Goal: Ask a question

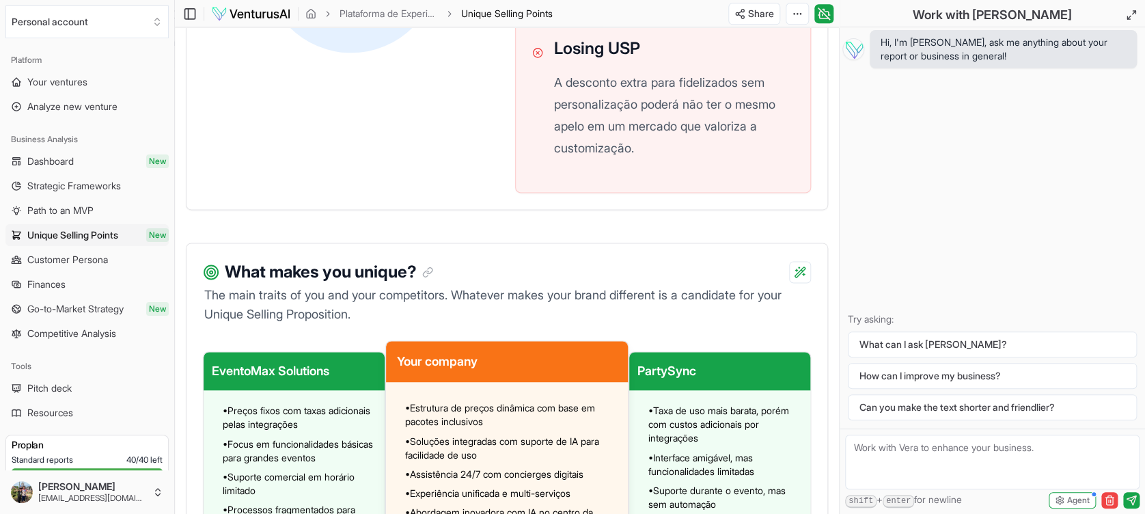
scroll to position [897, 0]
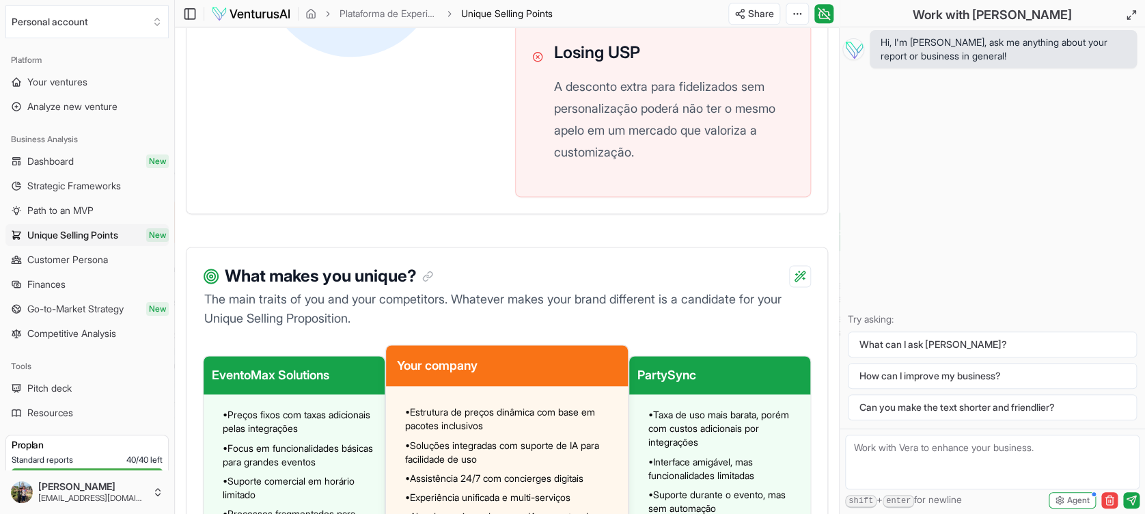
click at [971, 472] on textarea at bounding box center [992, 461] width 294 height 55
type textarea "Qual seria o blueprint desse modelo de negócios?"
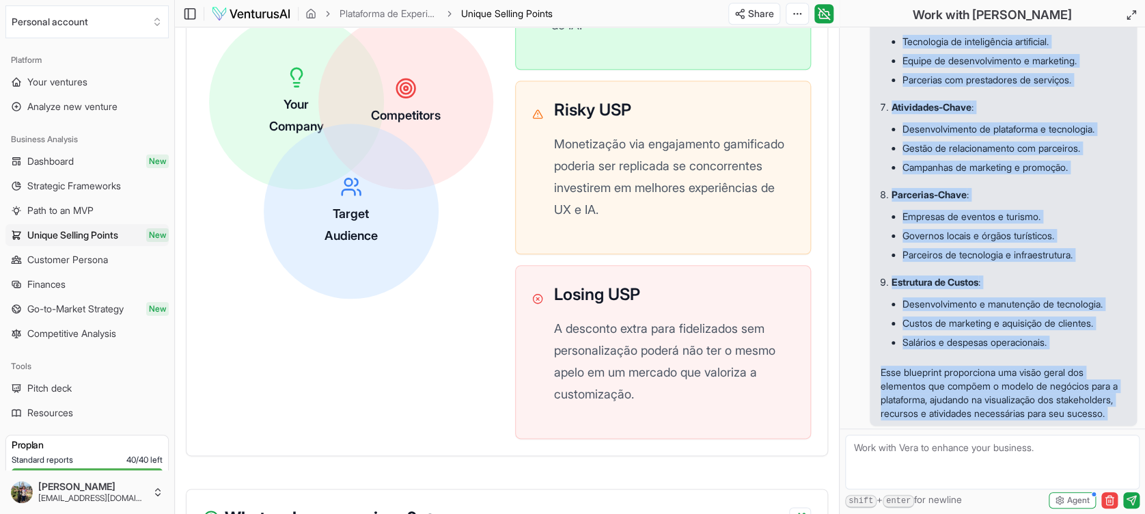
scroll to position [972, 0]
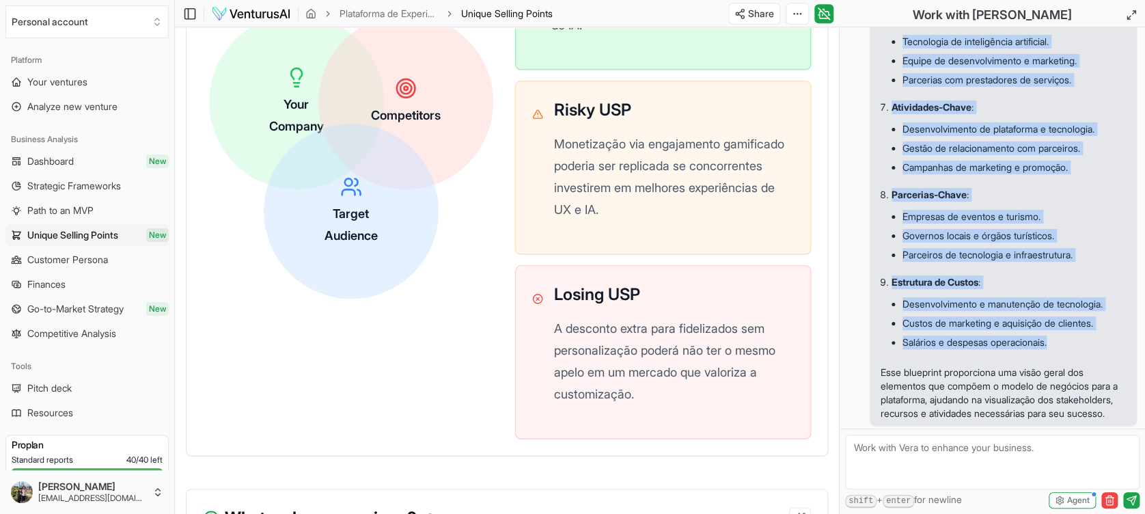
drag, startPoint x: 890, startPoint y: 219, endPoint x: 1065, endPoint y: 333, distance: 208.2
copy ol "Proposta de Valor : Conectar pessoas físicas, empresas de eventos, patrocinador…"
click at [1065, 333] on li "Salários e despesas operacionais." at bounding box center [1013, 342] width 223 height 19
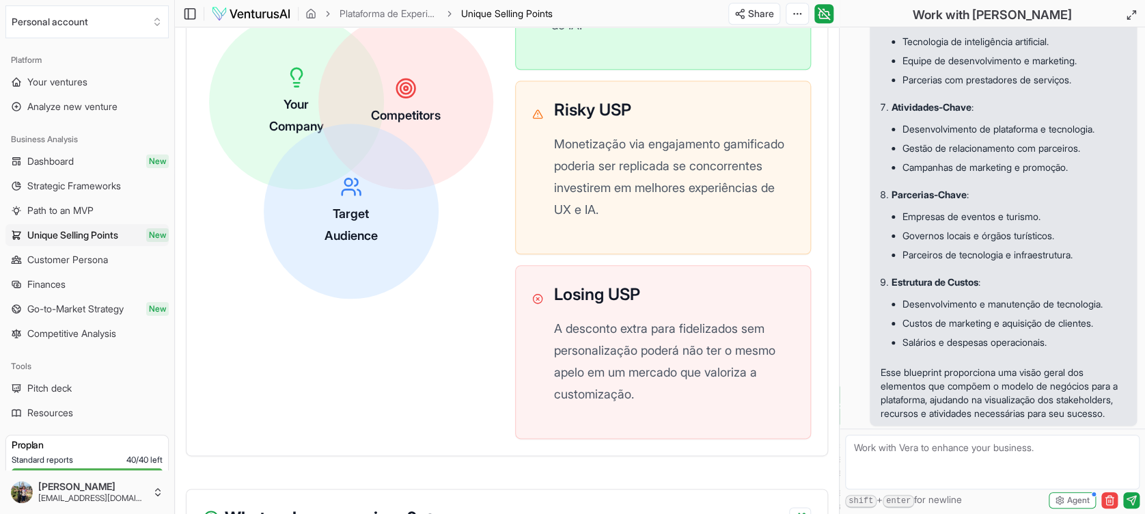
click at [955, 461] on textarea at bounding box center [992, 461] width 294 height 55
type textarea "qual seria a jornada do cliente e a cadeia de valor ideal?"
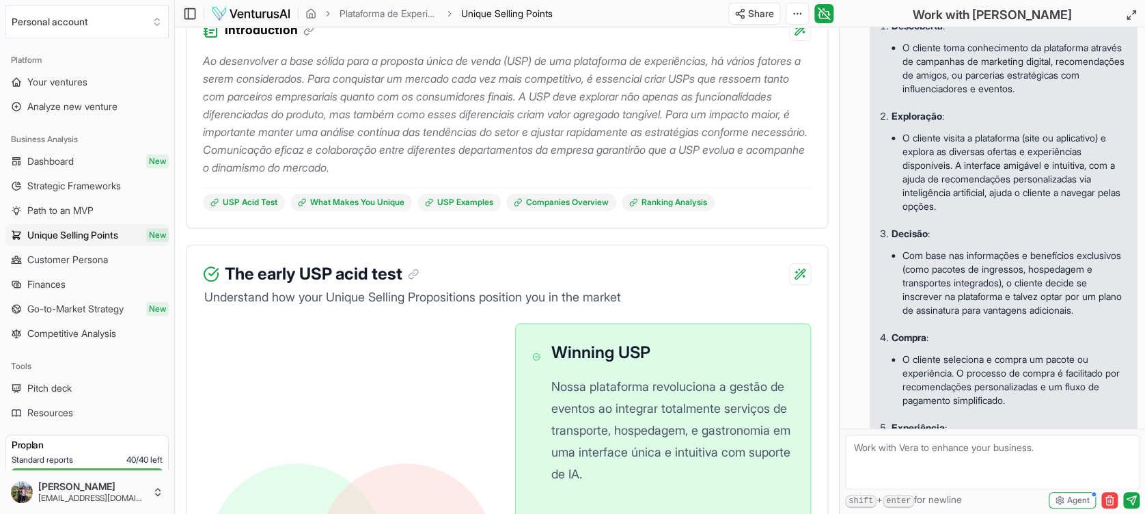
scroll to position [1371, 0]
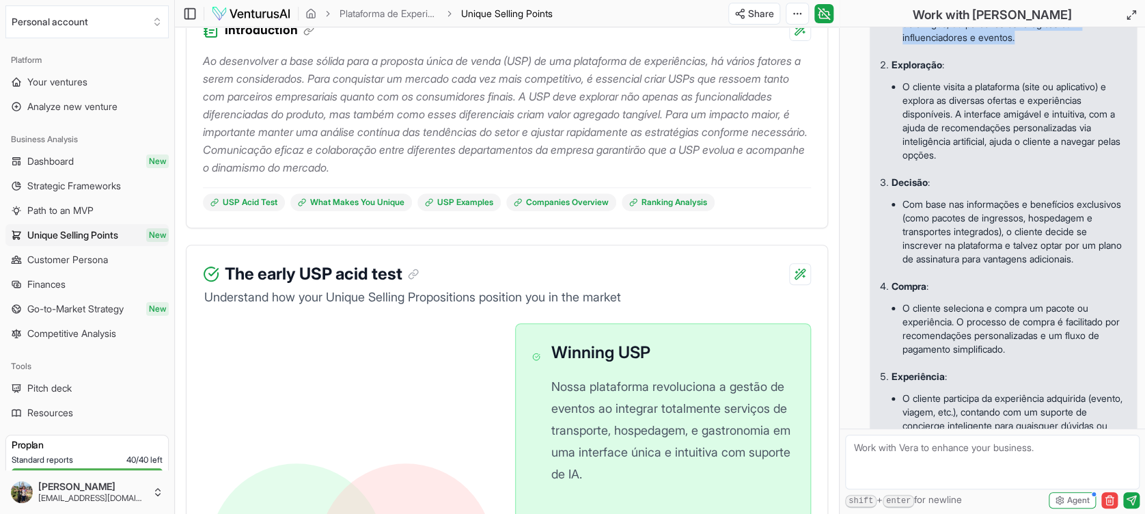
drag, startPoint x: 893, startPoint y: 154, endPoint x: 1104, endPoint y: 225, distance: 223.5
click at [1104, 55] on li "Descoberta : O cliente toma conhecimento da plataforma através de campanhas de …" at bounding box center [1008, 10] width 234 height 90
click at [919, 53] on ul "O cliente toma conhecimento da plataforma através de campanhas de marketing dig…" at bounding box center [1008, 17] width 234 height 71
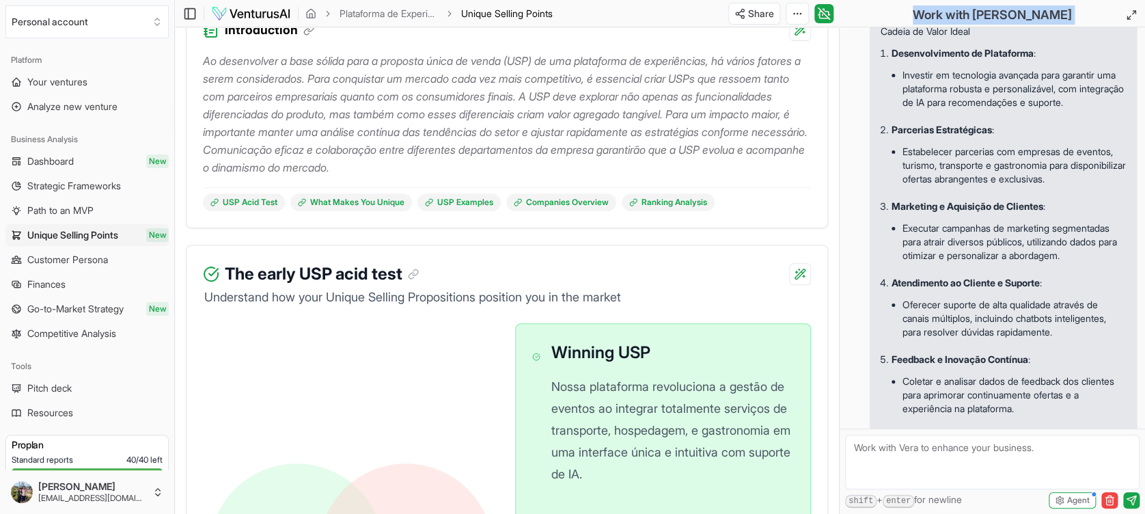
scroll to position [2346, 0]
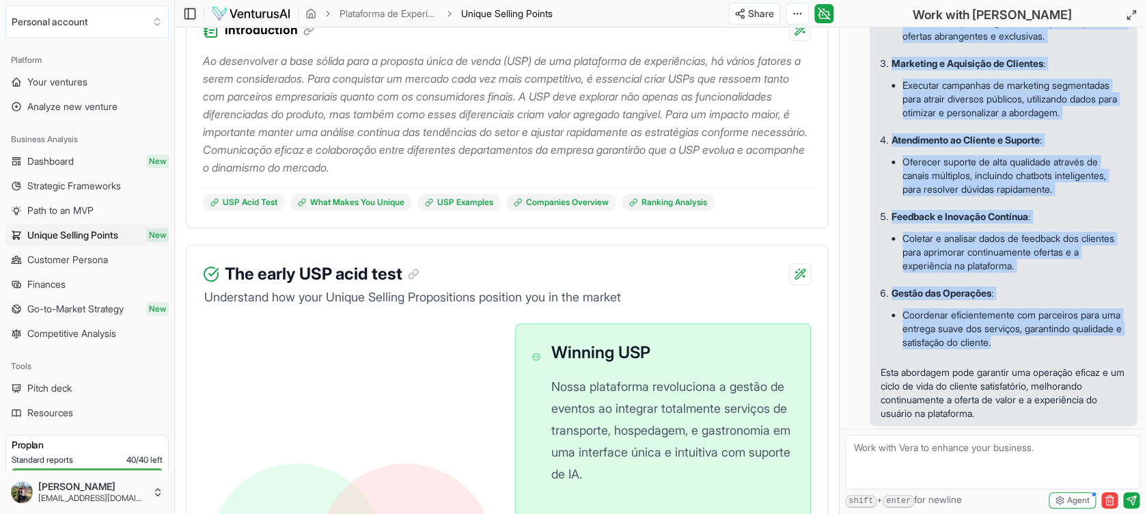
drag, startPoint x: 890, startPoint y: 148, endPoint x: 1076, endPoint y: 345, distance: 270.5
copy div "Descoberta : O cliente toma conhecimento da plataforma através de campanhas de …"
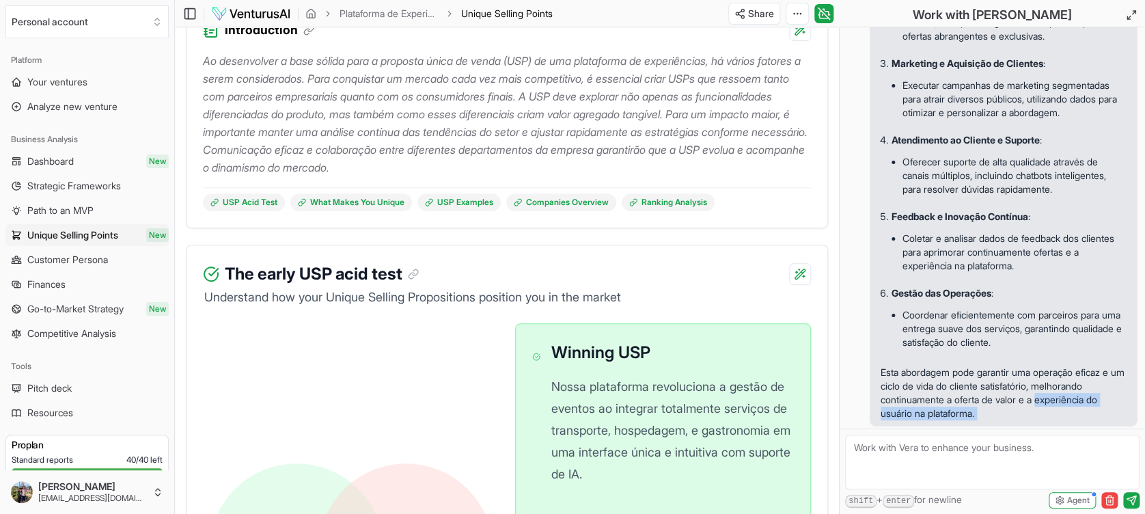
drag, startPoint x: 868, startPoint y: 423, endPoint x: 869, endPoint y: 459, distance: 36.2
click at [869, 459] on div "Hi, I'm Vera, ask me anything about your report or business in general! Qual se…" at bounding box center [991, 270] width 305 height 486
click at [869, 459] on textarea at bounding box center [992, 461] width 294 height 55
type textarea "a partir dessa jornada do cliente, qual seria a cadeia de valor a ser entregue?"
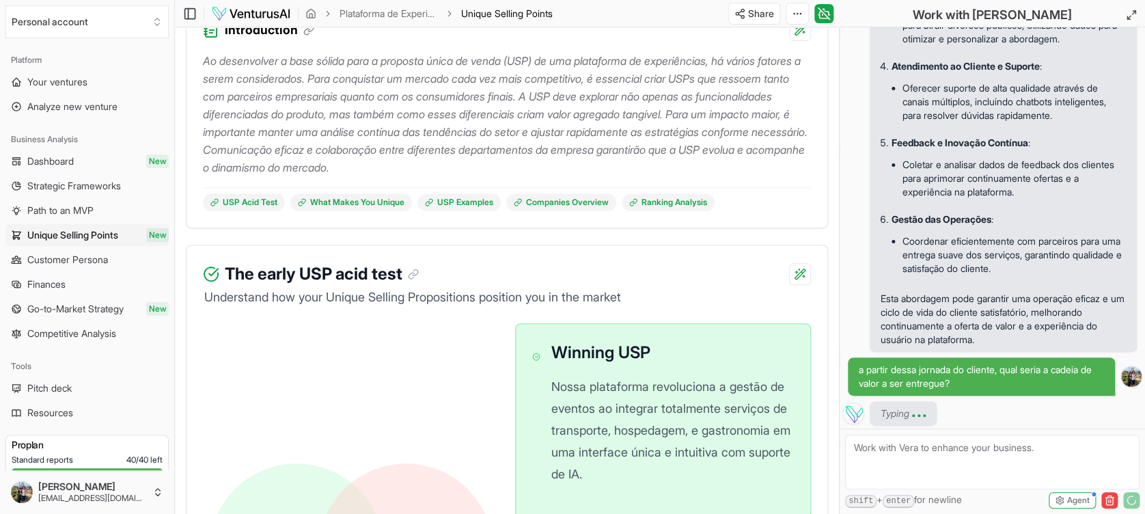
click at [914, 455] on textarea at bounding box center [992, 461] width 294 height 55
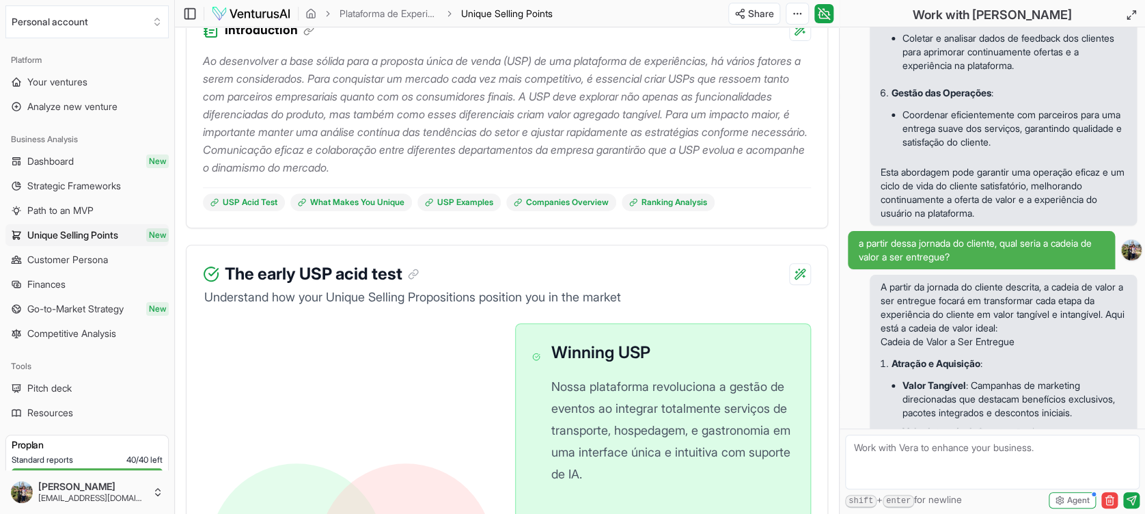
scroll to position [2396, 0]
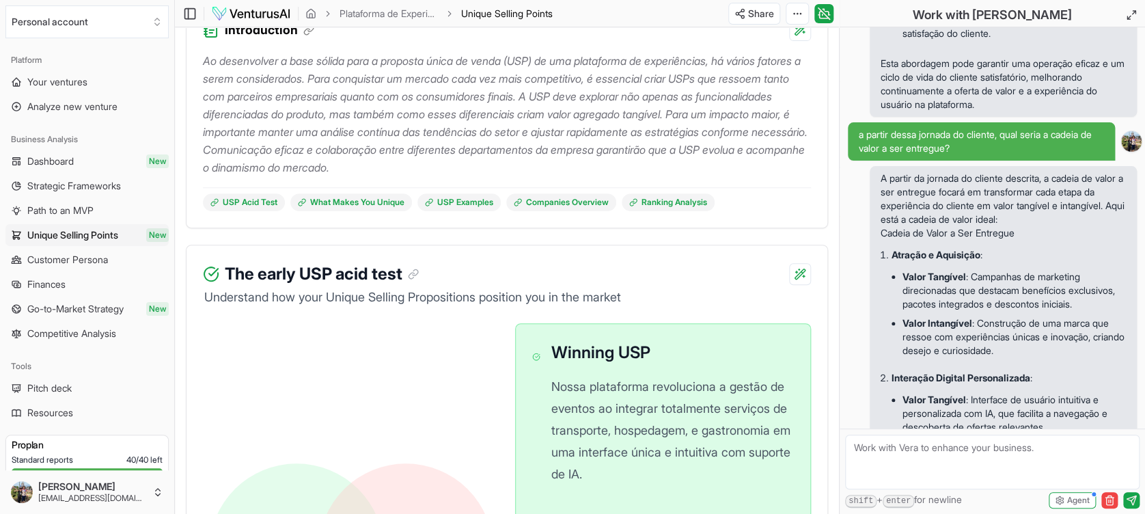
click at [1022, 43] on li "Coordenar eficientemente com parceiros para uma entrega suave dos serviços, gar…" at bounding box center [1013, 20] width 223 height 46
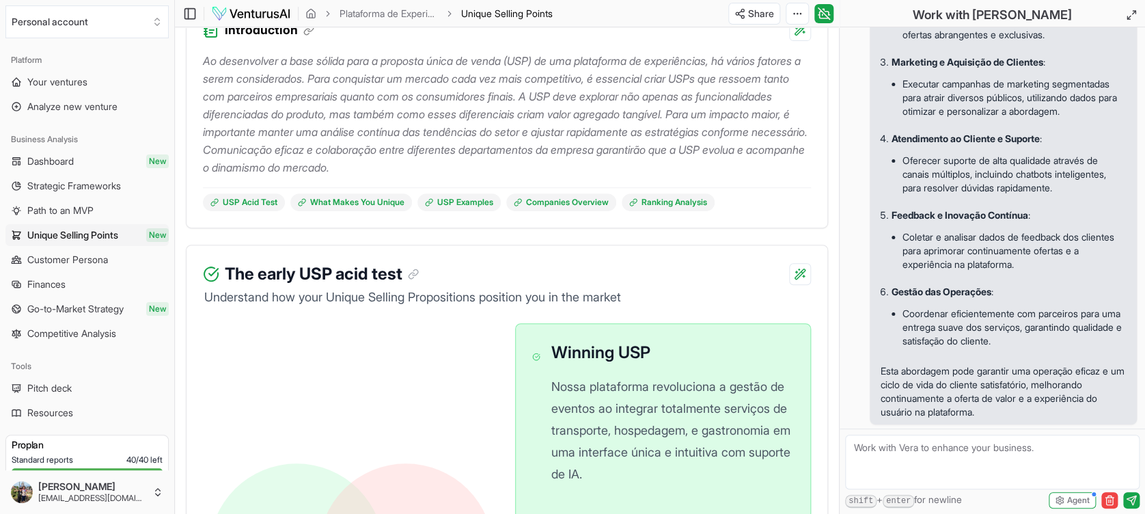
scroll to position [2032, 0]
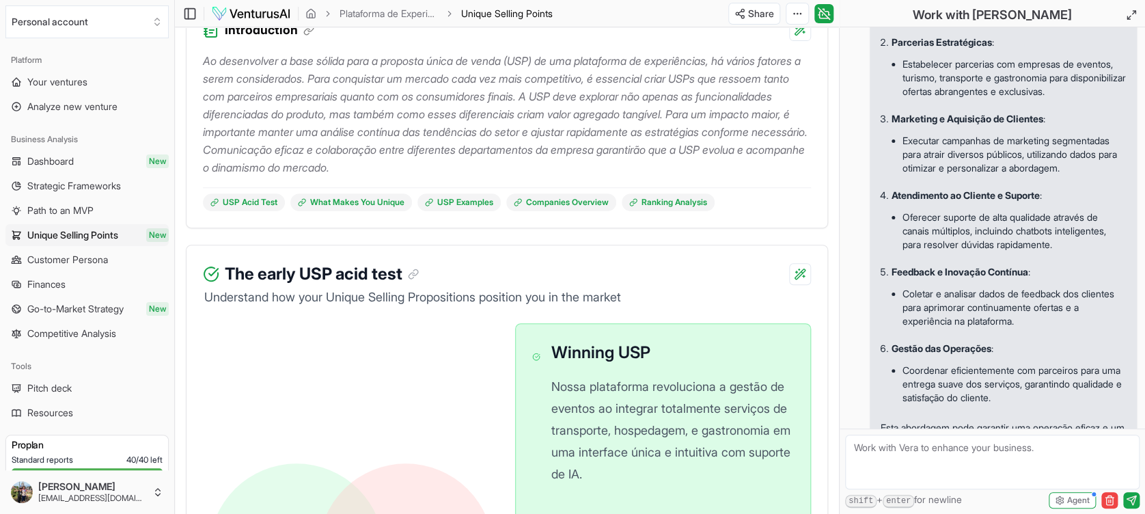
click at [876, 462] on textarea at bounding box center [992, 461] width 294 height 55
type textarea "qual seriam as atividades de um processo de retenção?"
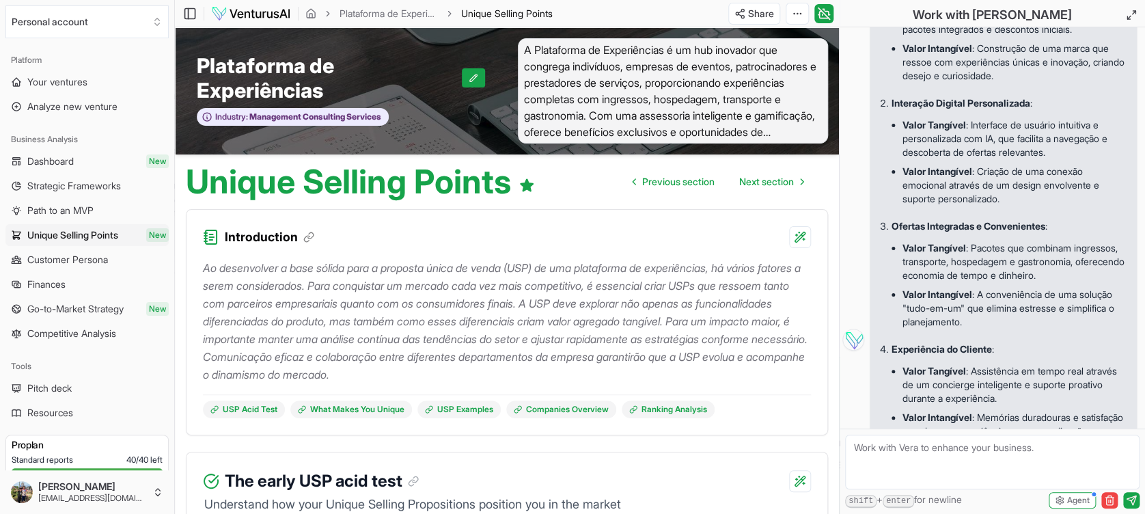
scroll to position [4575, 0]
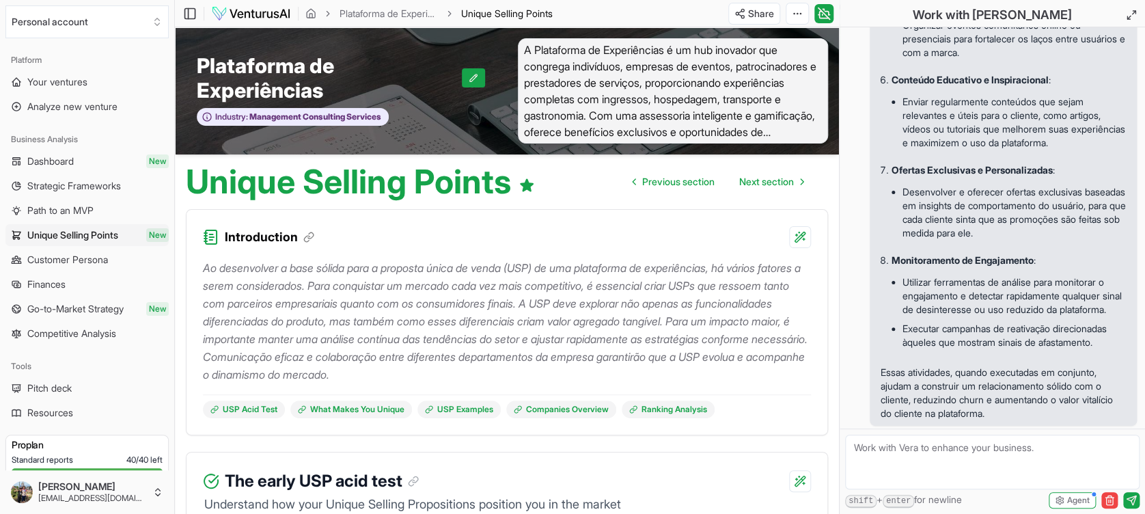
click at [985, 319] on li "Executar campanhas de reativação direcionadas àqueles que mostram sinais de afa…" at bounding box center [1013, 335] width 223 height 33
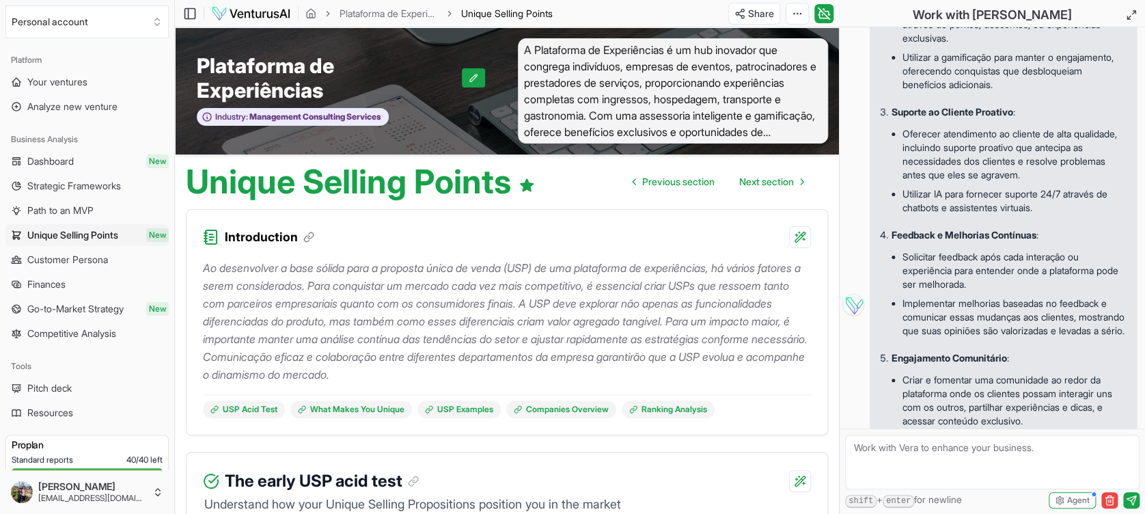
scroll to position [3701, 0]
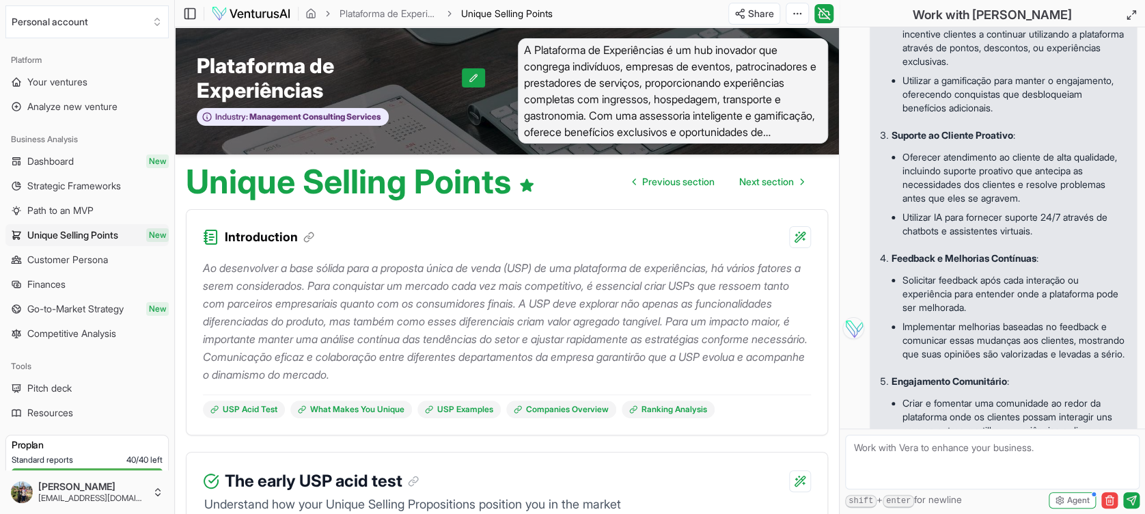
drag, startPoint x: 940, startPoint y: 171, endPoint x: 1049, endPoint y: 201, distance: 112.8
copy p "manter os clientes engajados e leais à plataforma, garantindo um ciclo de vida …"
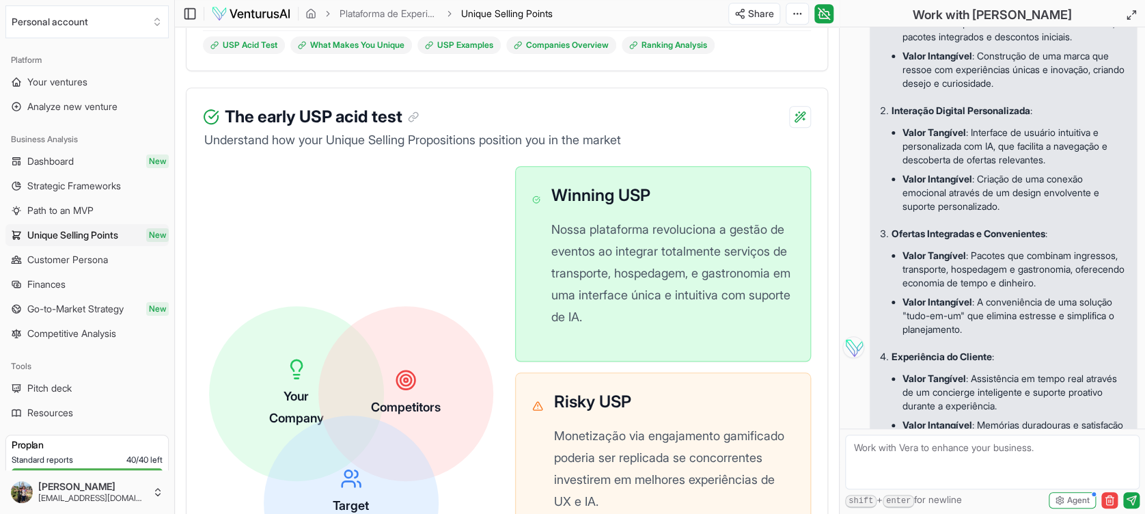
scroll to position [2754, 0]
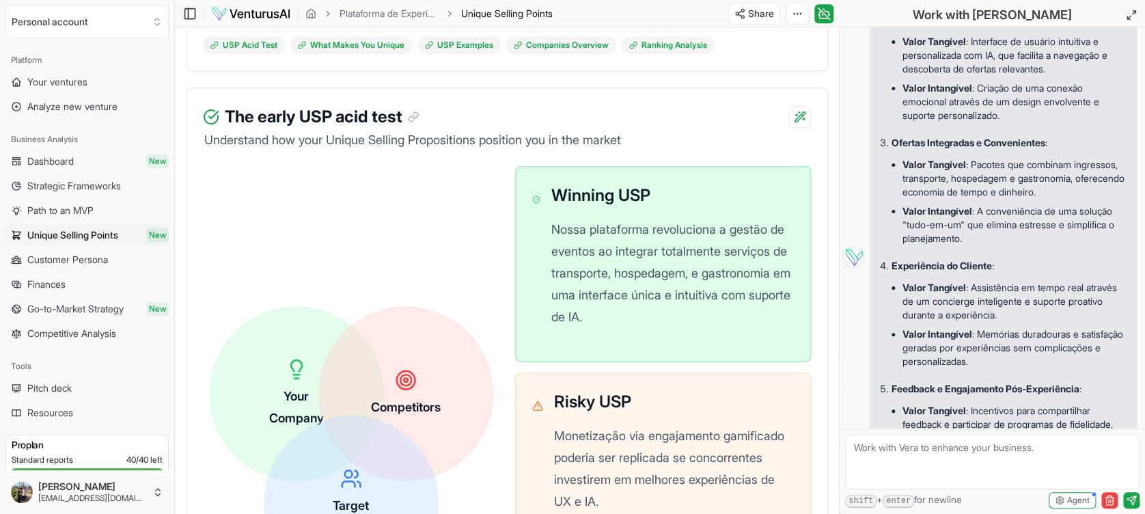
click at [1033, 79] on li "Valor Tangível : Interface de usuário intuitiva e personalizada com IA, que fac…" at bounding box center [1013, 55] width 223 height 46
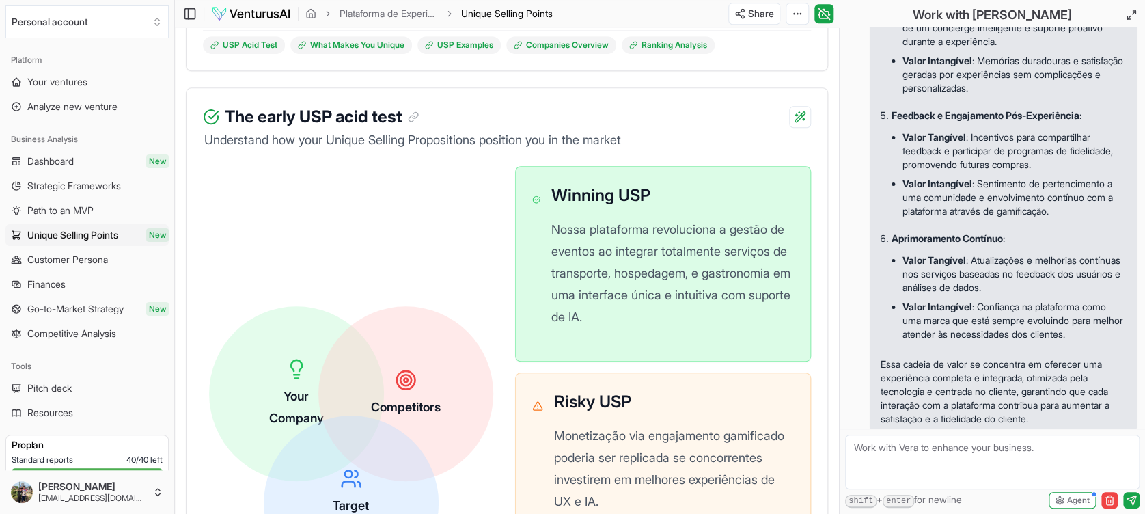
scroll to position [3119, 0]
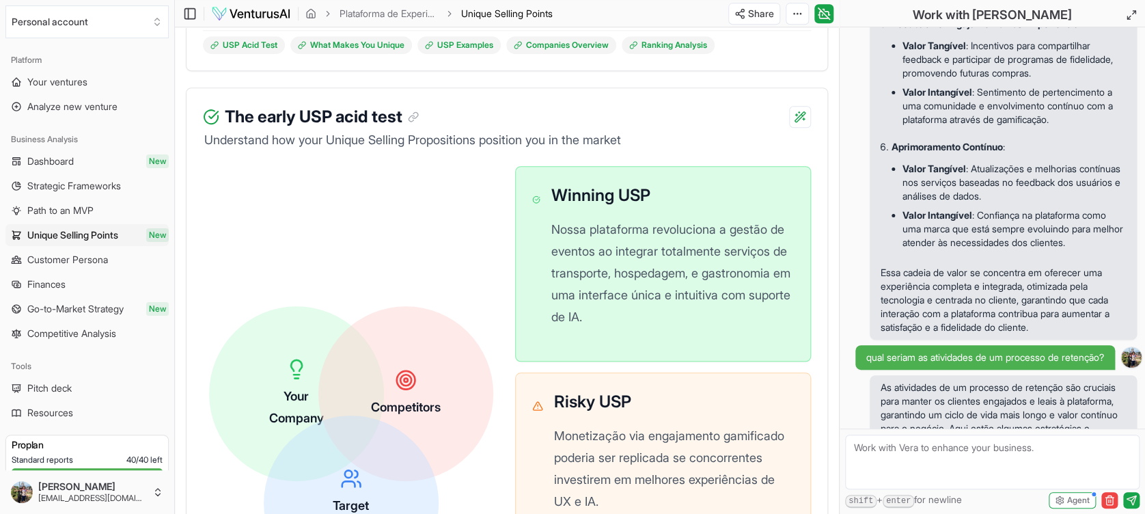
drag, startPoint x: 977, startPoint y: 277, endPoint x: 967, endPoint y: 301, distance: 26.4
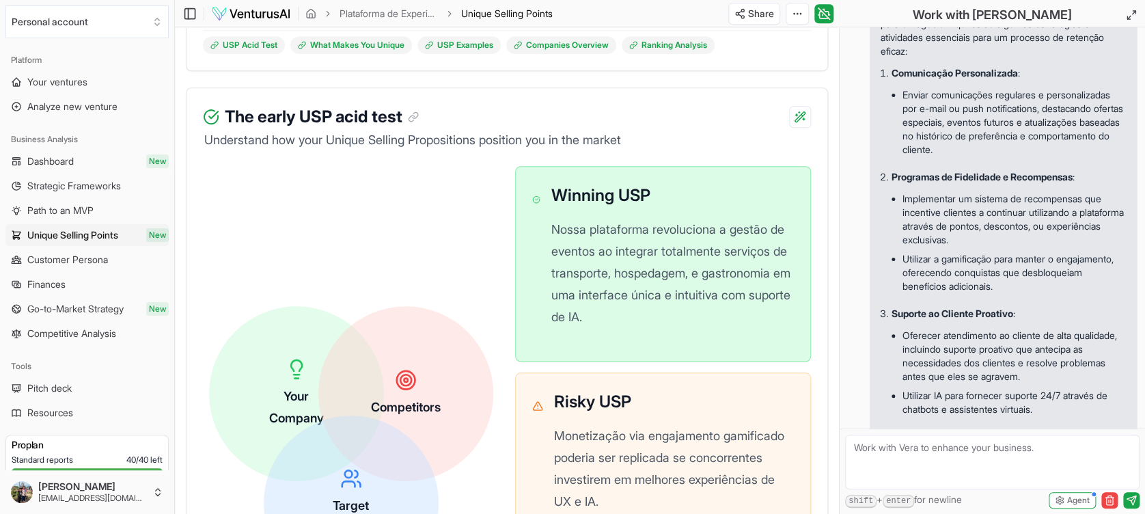
scroll to position [3300, 0]
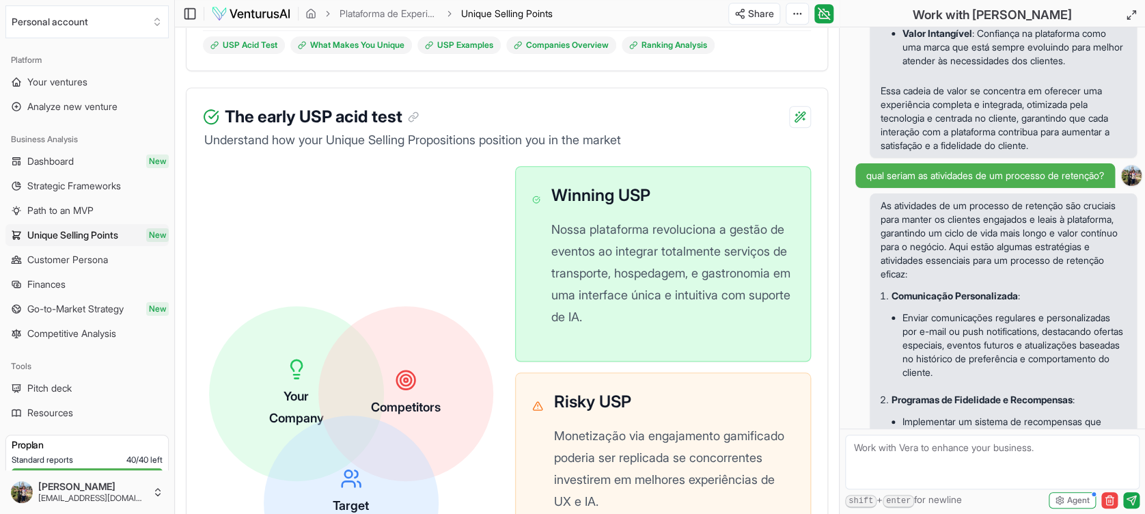
click at [896, 455] on textarea at bounding box center [992, 461] width 294 height 55
paste textarea "Listar todas as ações executadas em cada etapa do processo ou serviço."
paste textarea "Identificar onde o usuário ou cliente interage com o sistema."
paste textarea "Detalhar os recursos necessários para cada atividade."
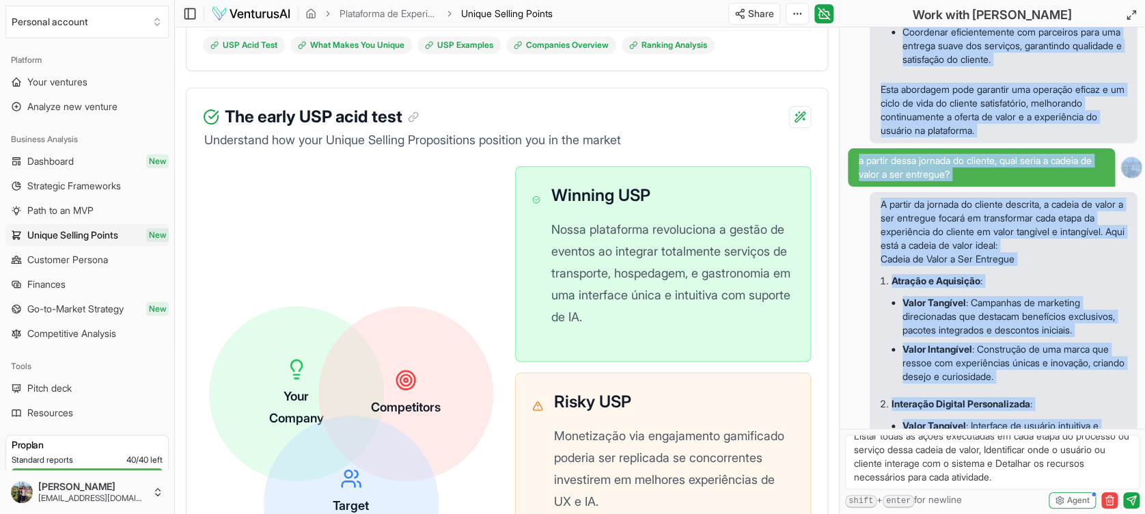
scroll to position [2458, 0]
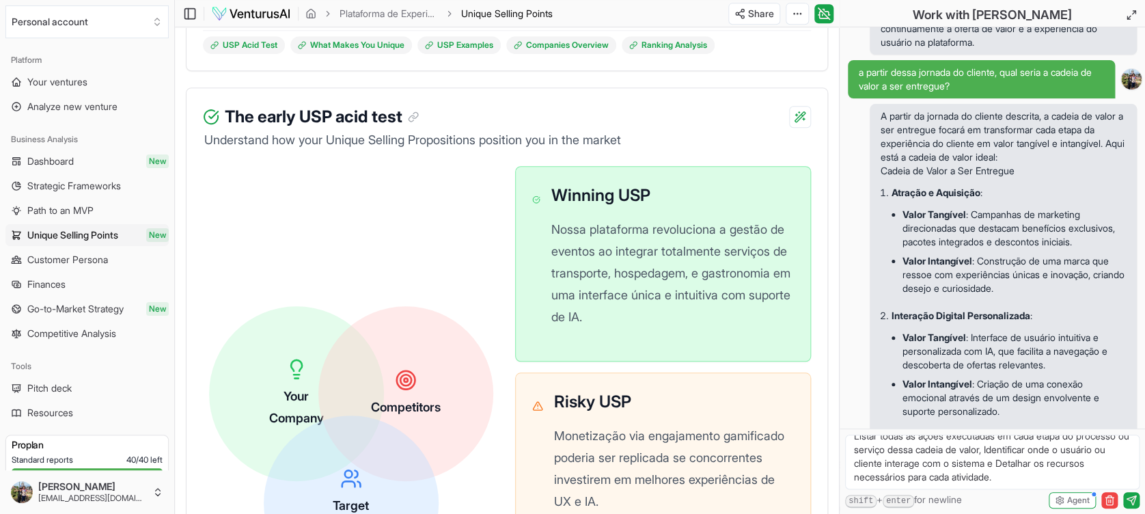
drag, startPoint x: 890, startPoint y: 172, endPoint x: 1082, endPoint y: 233, distance: 200.6
copy ol "Desenvolvimento de Plataforma : Investir em tecnologia avançada para garantir u…"
click at [1106, 472] on textarea "Listar todas as ações executadas em cada etapa do processo ou serviço dessa cad…" at bounding box center [992, 461] width 294 height 55
paste textarea "Desenvolvimento de Plataforma: Investir em tecnologia avançada para garantir um…"
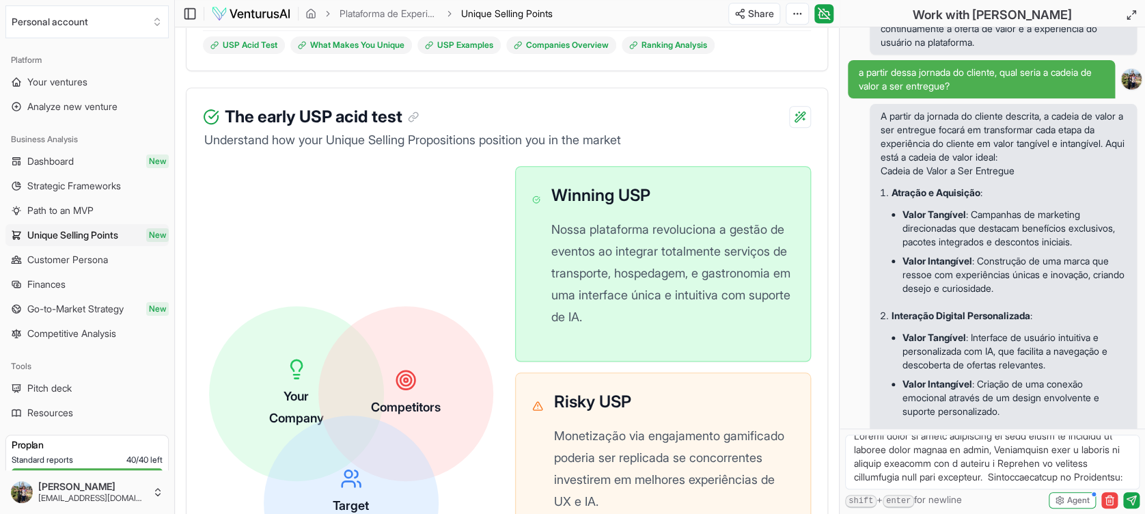
scroll to position [415, 0]
type textarea "Listar todas as ações executadas em cada etapa do processo ou serviço dessa cad…"
click at [1129, 497] on icon "submit" at bounding box center [1130, 499] width 9 height 9
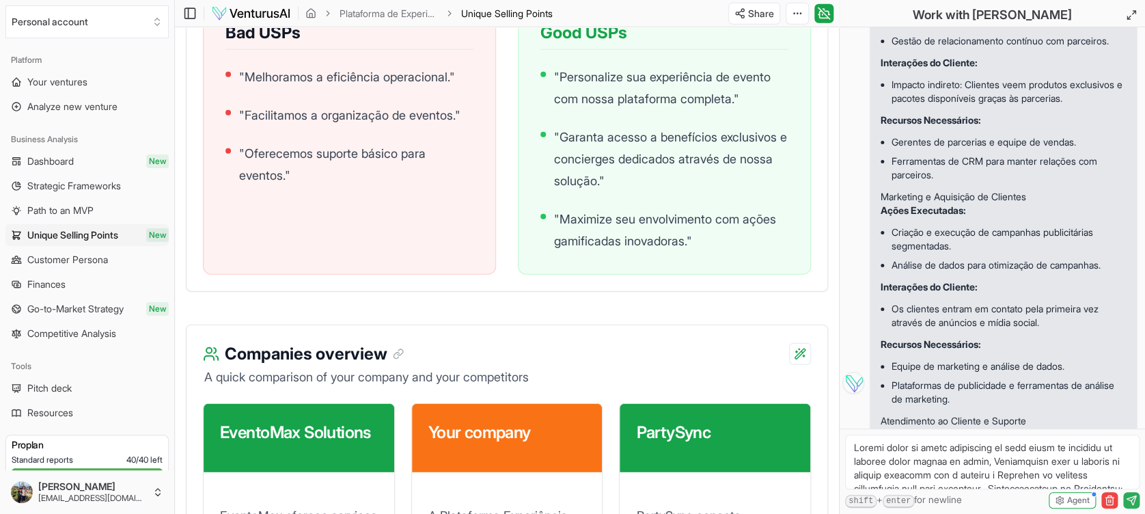
scroll to position [5327, 0]
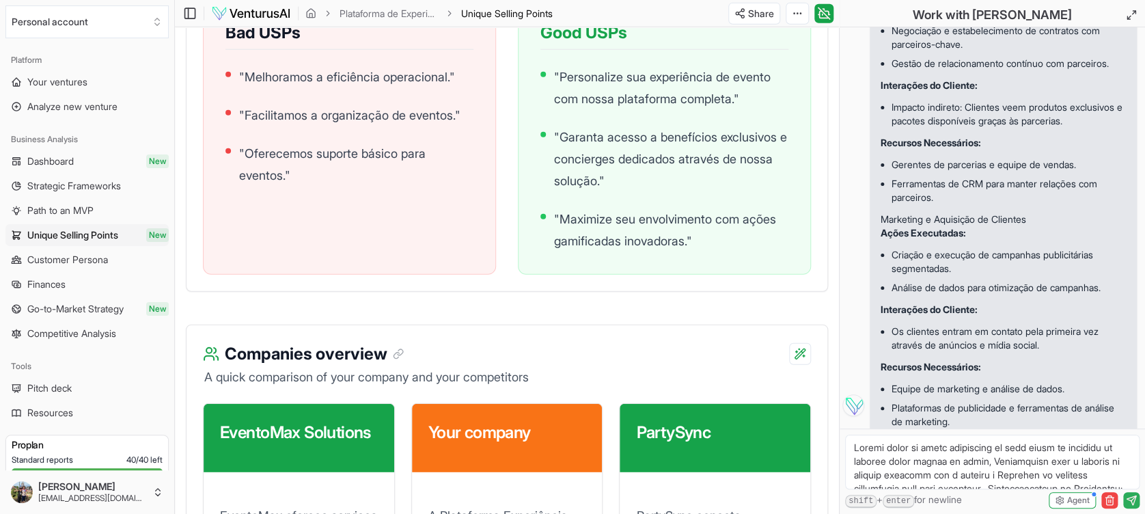
drag, startPoint x: 890, startPoint y: 192, endPoint x: 1072, endPoint y: 244, distance: 188.9
copy ul "Codificação e manutenção da infraestrutura tecnológica. Implementação de funcio…"
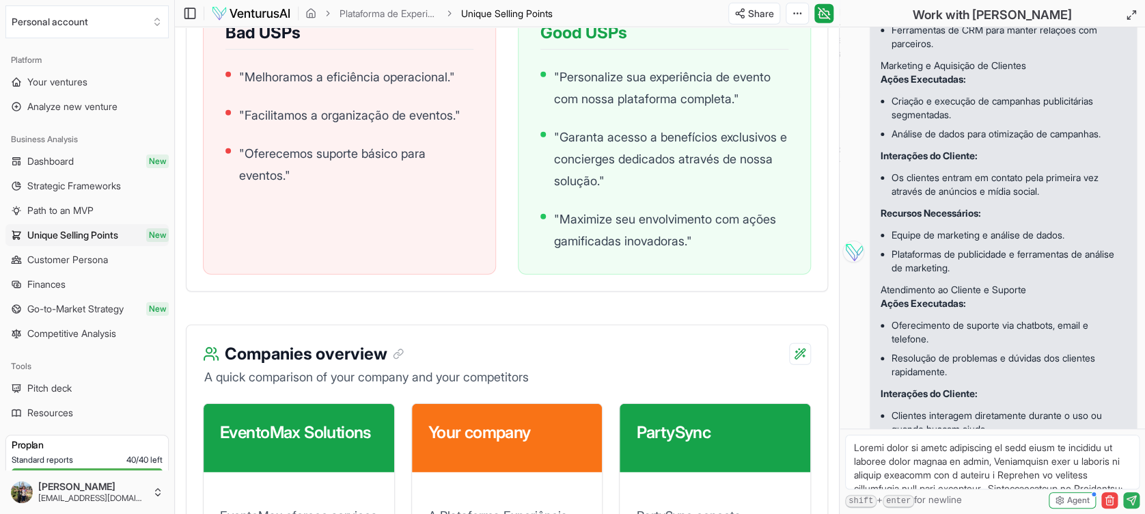
scroll to position [5510, 0]
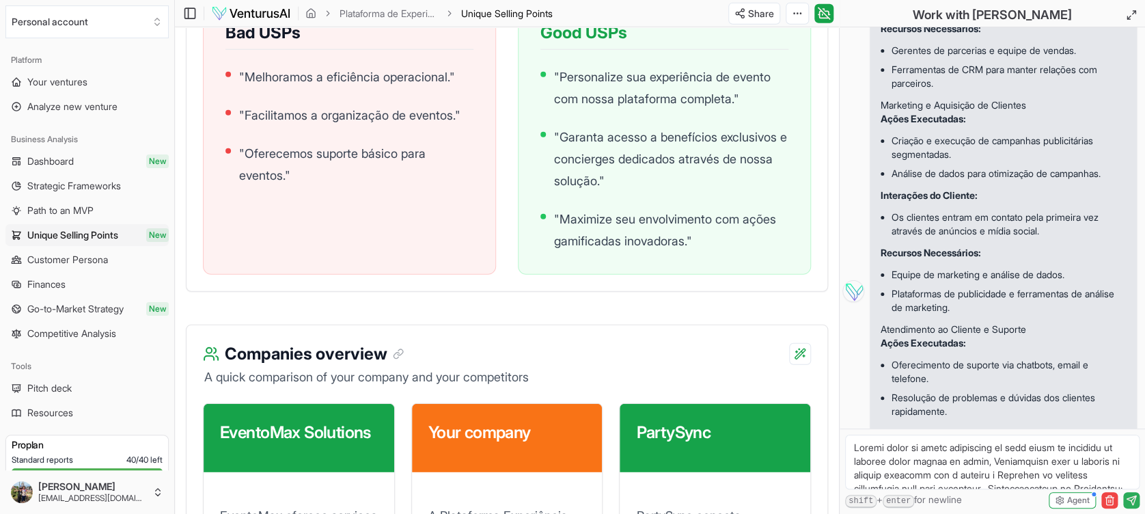
scroll to position [5419, 0]
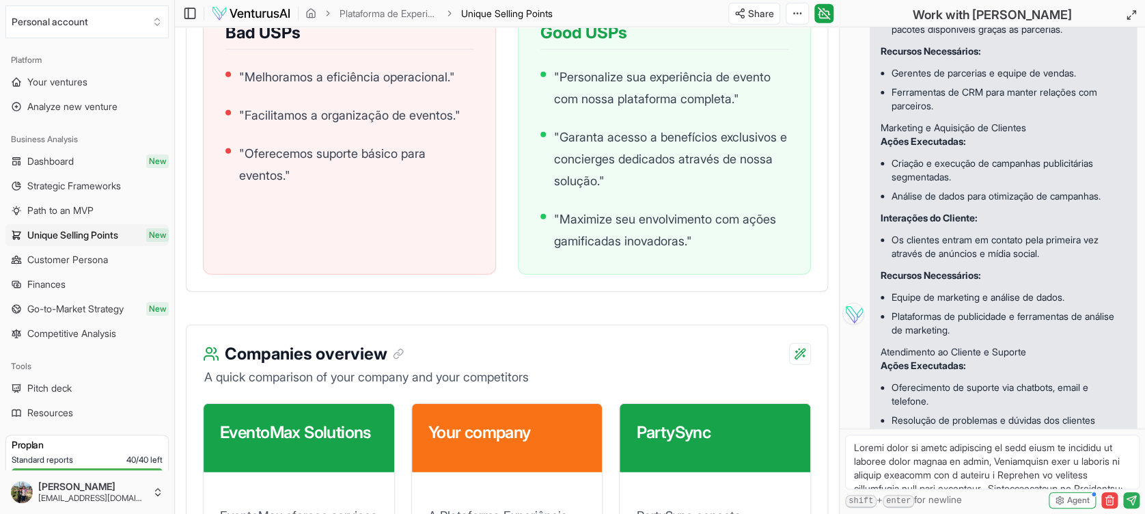
drag, startPoint x: 880, startPoint y: 227, endPoint x: 1106, endPoint y: 316, distance: 243.7
click at [1106, 316] on div "Para detalhar o processo de entrega de valor na plataforma, é importante identi…" at bounding box center [1002, 313] width 245 height 1516
copy div "Recursos Necessários: Equipe de desenvolvedores e engenheiros de software. Ferr…"
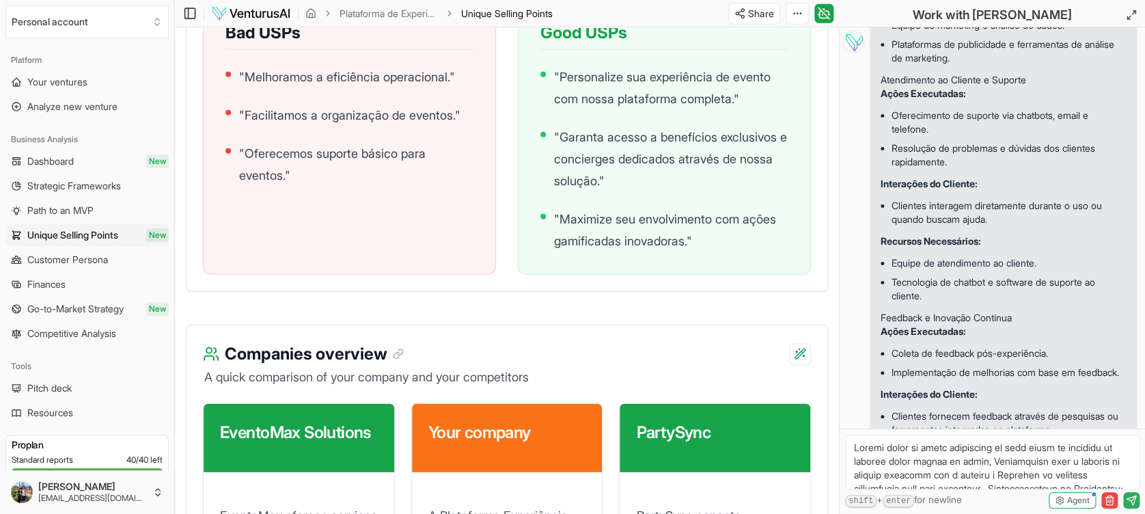
scroll to position [5692, 0]
drag, startPoint x: 893, startPoint y: 102, endPoint x: 965, endPoint y: 148, distance: 86.0
copy ul "Negociação e estabelecimento de contratos com parceiros-chave. Gestão de relaci…"
drag, startPoint x: 894, startPoint y: 262, endPoint x: 962, endPoint y: 294, distance: 74.8
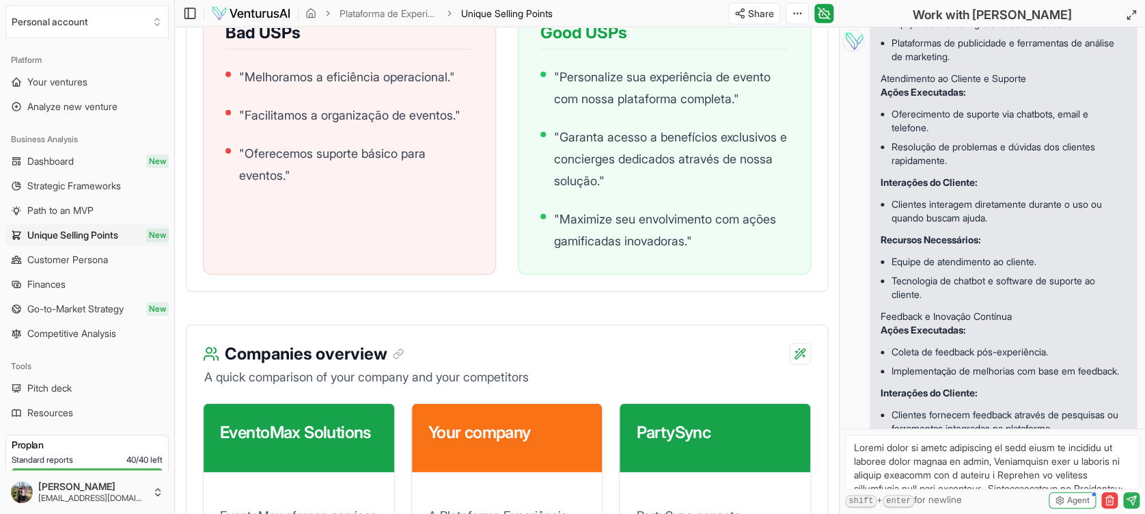
copy ul "Gerentes de parcerias e equipe de vendas. Ferramentas de CRM para manter relaçõ…"
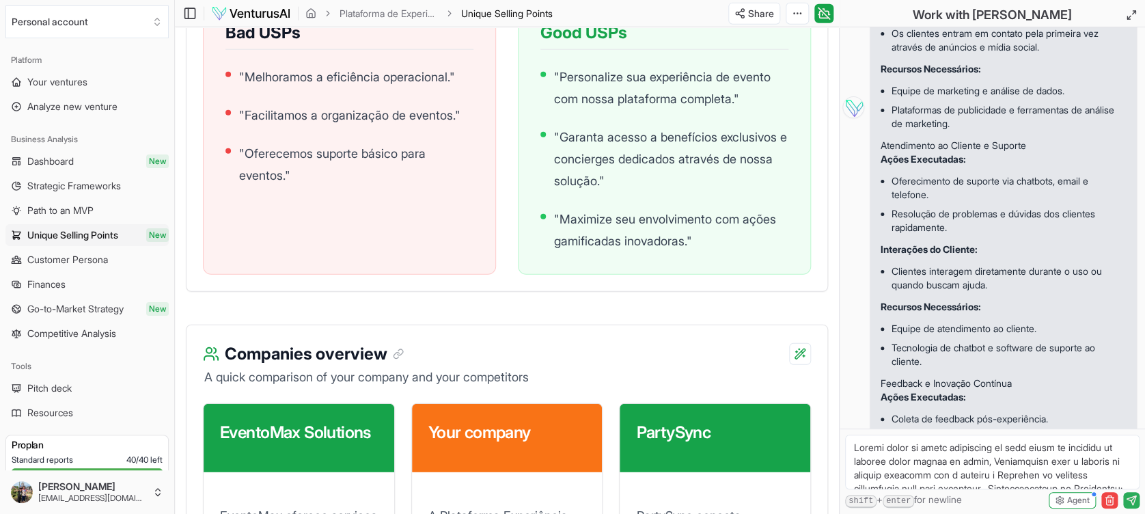
scroll to position [5600, 0]
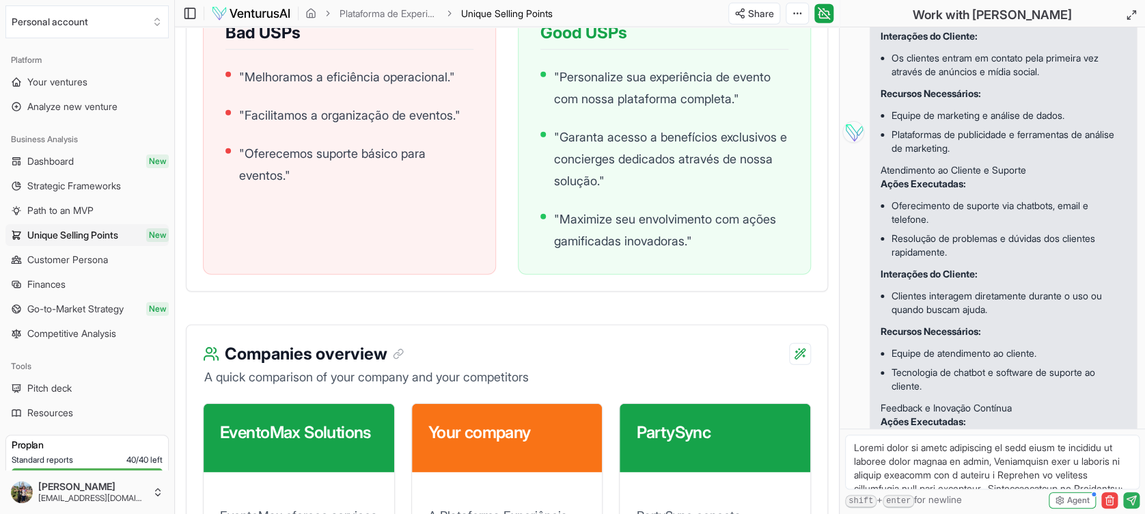
drag, startPoint x: 898, startPoint y: 197, endPoint x: 1026, endPoint y: 249, distance: 138.5
copy ul "Negociação e estabelecimento de contratos com parceiros-chave. Gestão de relaci…"
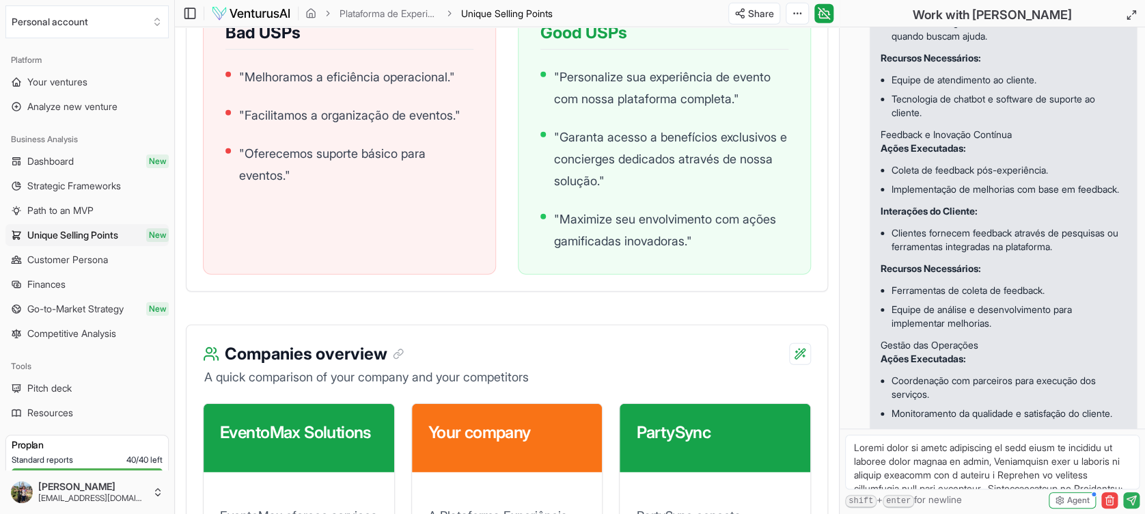
drag, startPoint x: 893, startPoint y: 170, endPoint x: 972, endPoint y: 215, distance: 91.1
drag, startPoint x: 893, startPoint y: 263, endPoint x: 1042, endPoint y: 272, distance: 149.2
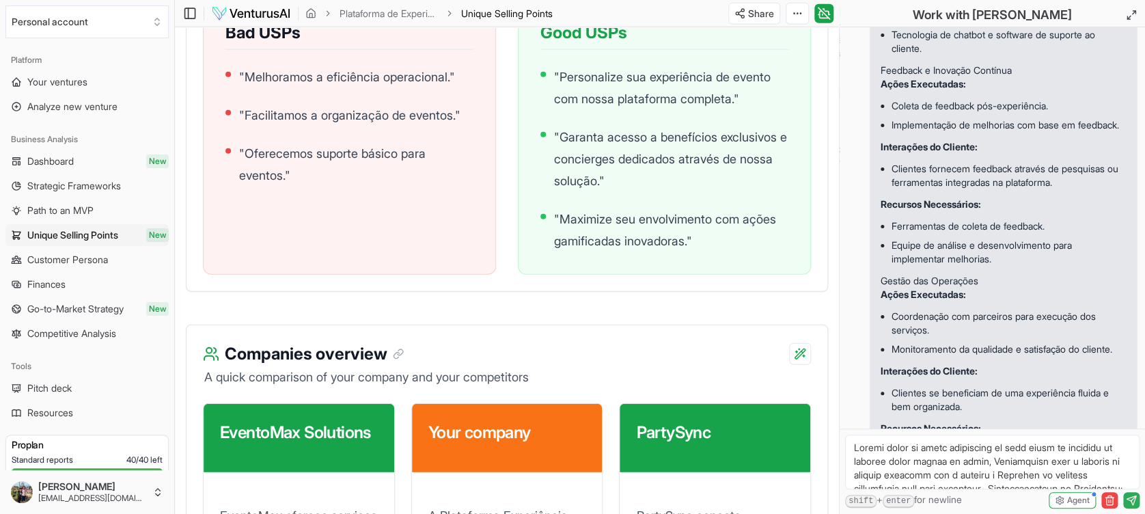
scroll to position [5965, 0]
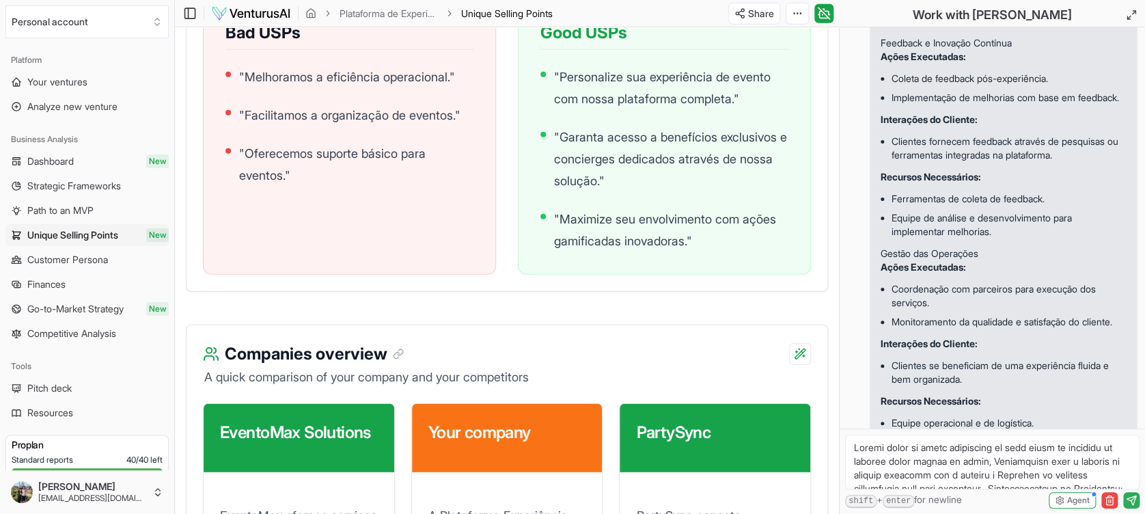
drag, startPoint x: 893, startPoint y: 227, endPoint x: 1061, endPoint y: 263, distance: 171.8
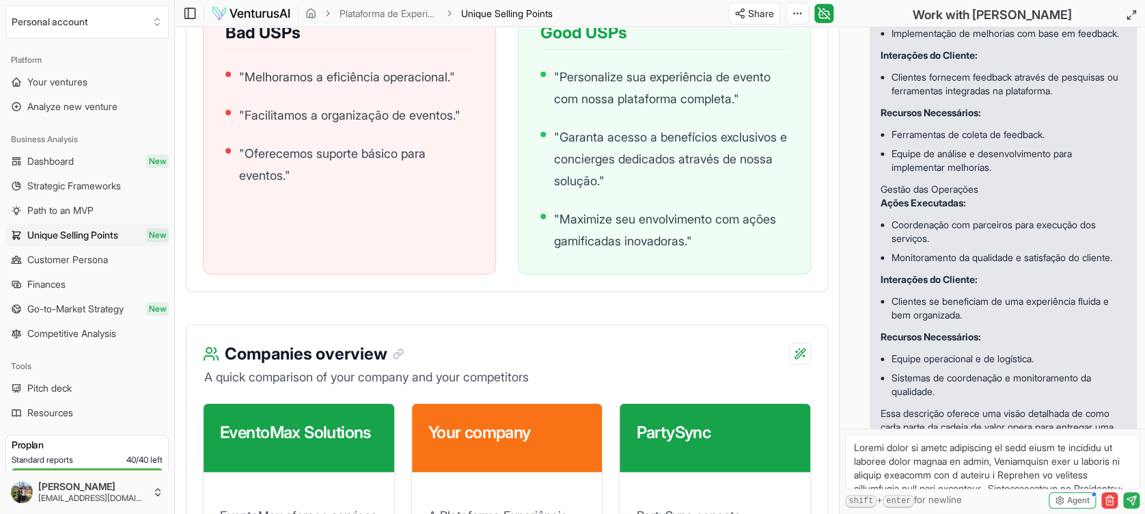
scroll to position [6056, 0]
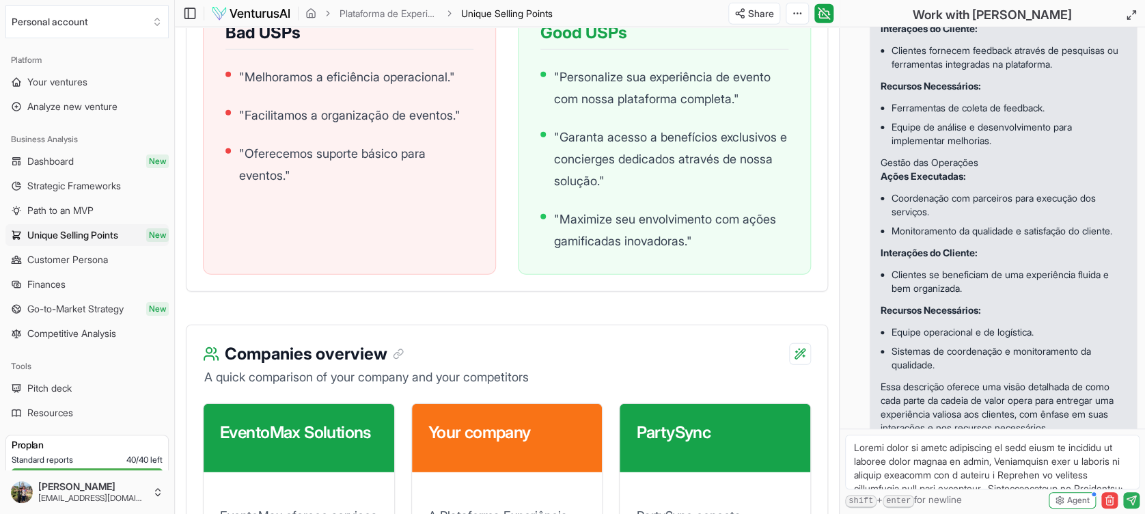
drag, startPoint x: 890, startPoint y: 226, endPoint x: 974, endPoint y: 271, distance: 95.9
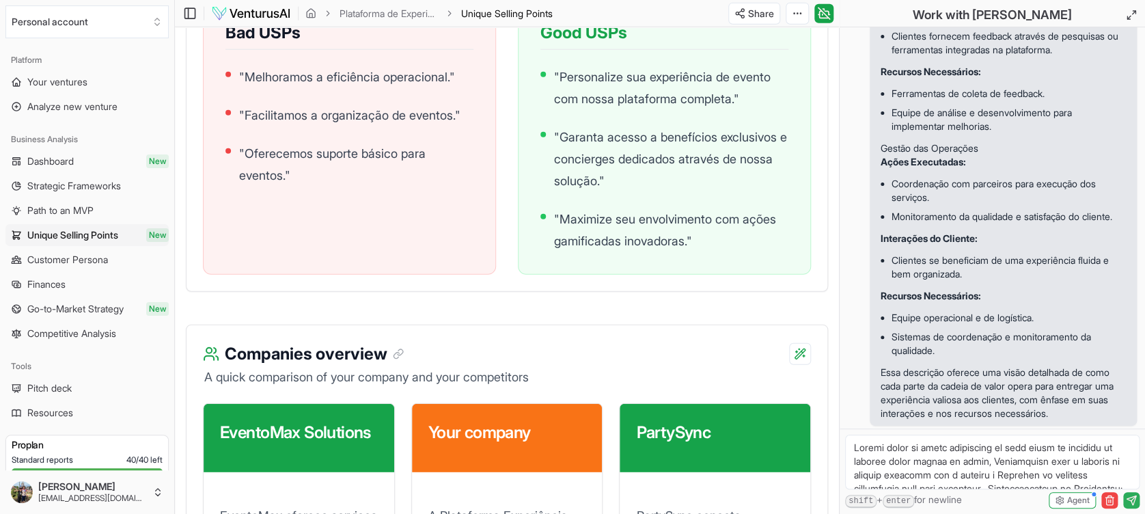
drag, startPoint x: 894, startPoint y: 284, endPoint x: 953, endPoint y: 313, distance: 65.7
drag, startPoint x: 953, startPoint y: 313, endPoint x: 929, endPoint y: 317, distance: 24.1
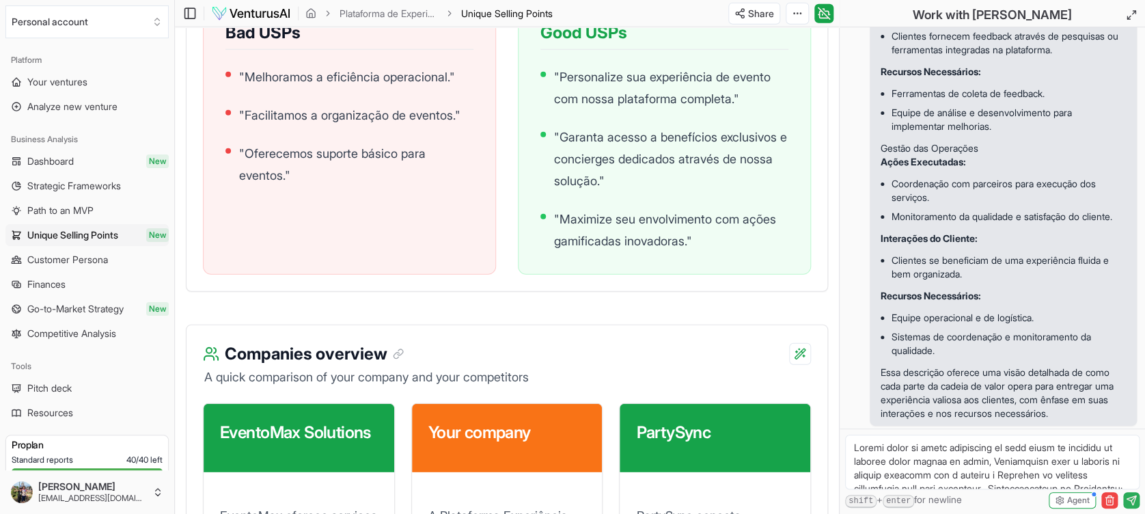
drag, startPoint x: 890, startPoint y: 281, endPoint x: 944, endPoint y: 310, distance: 60.5
drag, startPoint x: 893, startPoint y: 283, endPoint x: 972, endPoint y: 327, distance: 90.8
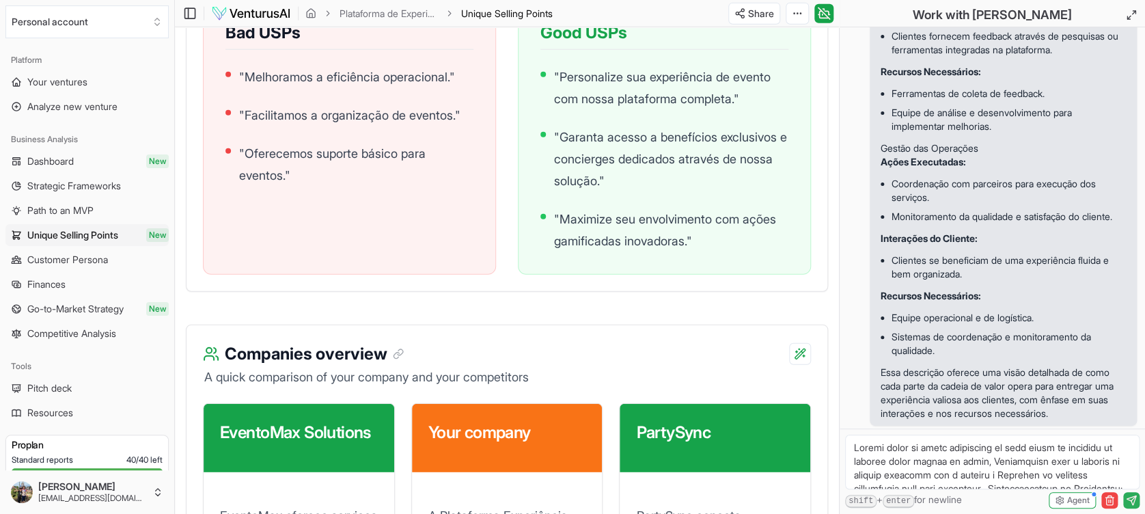
drag, startPoint x: 895, startPoint y: 338, endPoint x: 991, endPoint y: 376, distance: 103.6
click at [991, 141] on ul "Ferramentas de coleta de feedback. Equipe de análise e desenvolvimento para imp…" at bounding box center [1002, 110] width 245 height 63
drag, startPoint x: 991, startPoint y: 376, endPoint x: 951, endPoint y: 368, distance: 41.1
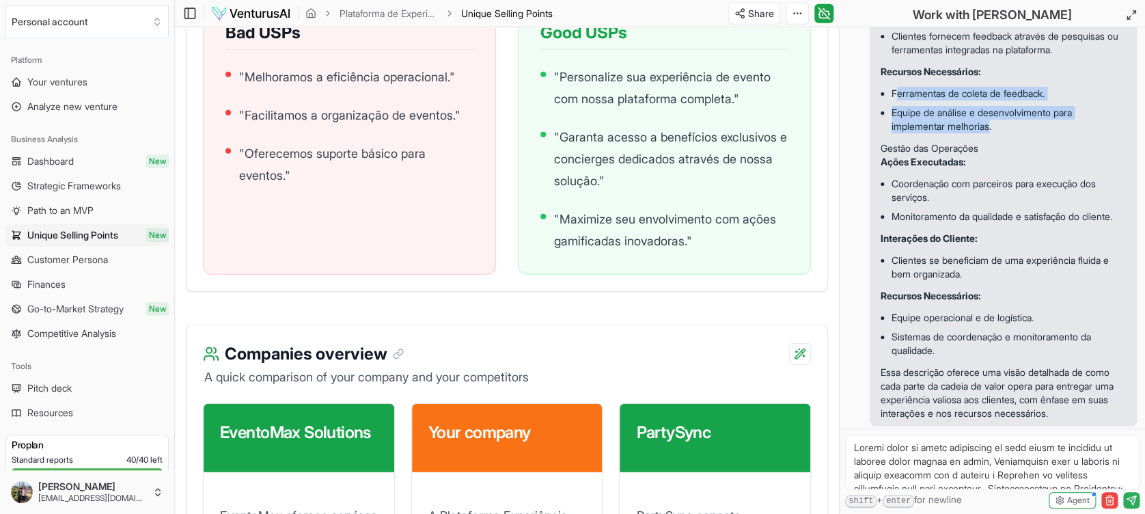
click at [951, 136] on li "Equipe de análise e desenvolvimento para implementar melhorias." at bounding box center [1008, 119] width 234 height 33
click at [896, 103] on li "Ferramentas de coleta de feedback." at bounding box center [1008, 93] width 234 height 19
drag, startPoint x: 892, startPoint y: 337, endPoint x: 1004, endPoint y: 375, distance: 118.1
click at [1004, 141] on ul "Ferramentas de coleta de feedback. Equipe de análise e desenvolvimento para imp…" at bounding box center [1002, 110] width 245 height 63
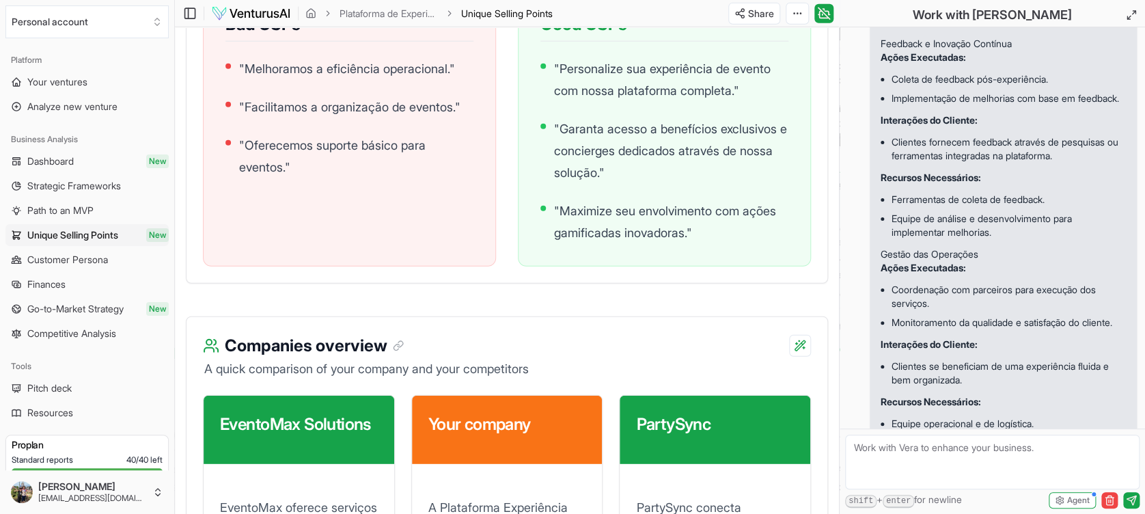
scroll to position [5965, 0]
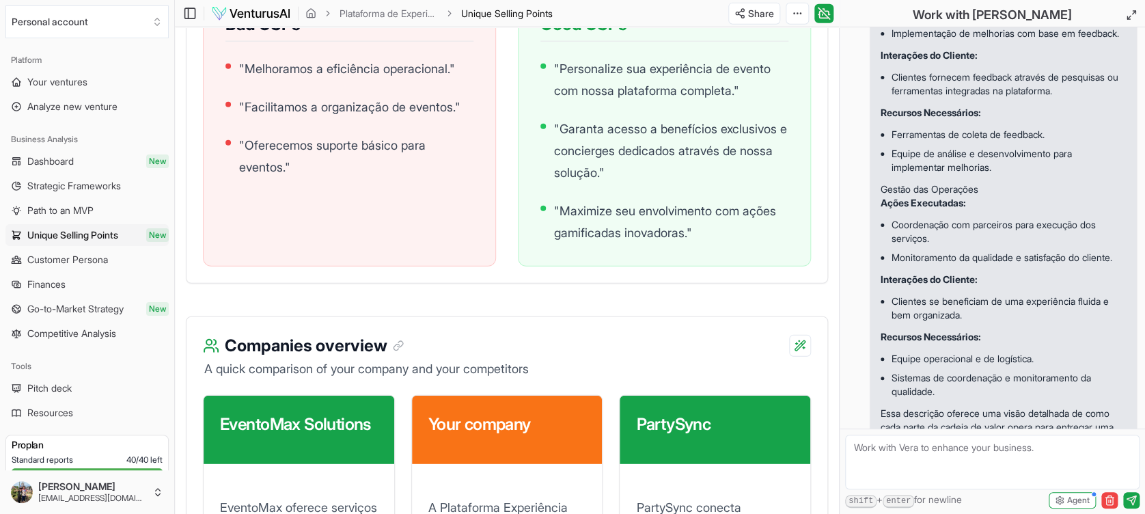
scroll to position [6056, 0]
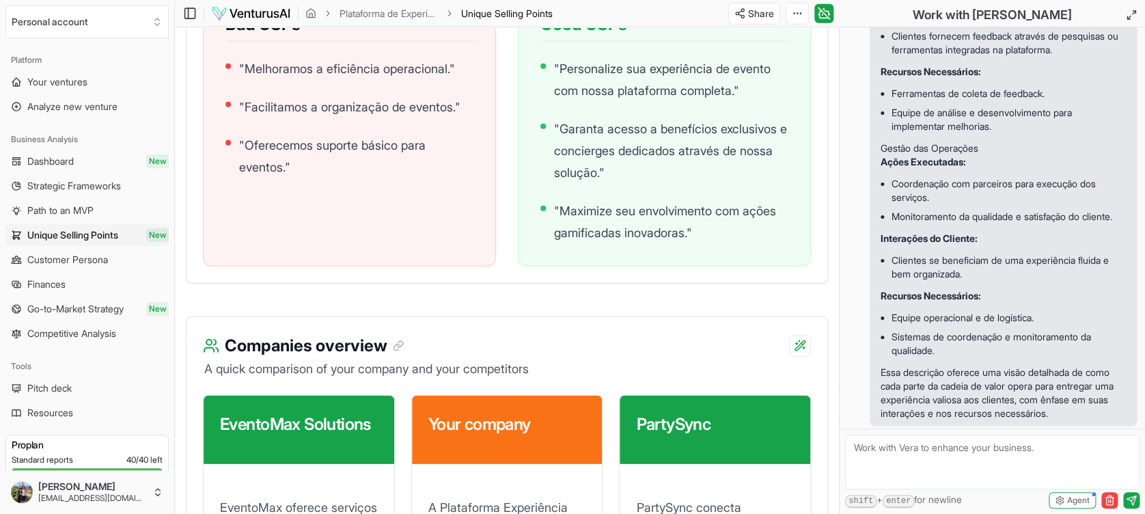
scroll to position [6147, 0]
drag, startPoint x: 890, startPoint y: 279, endPoint x: 936, endPoint y: 322, distance: 61.8
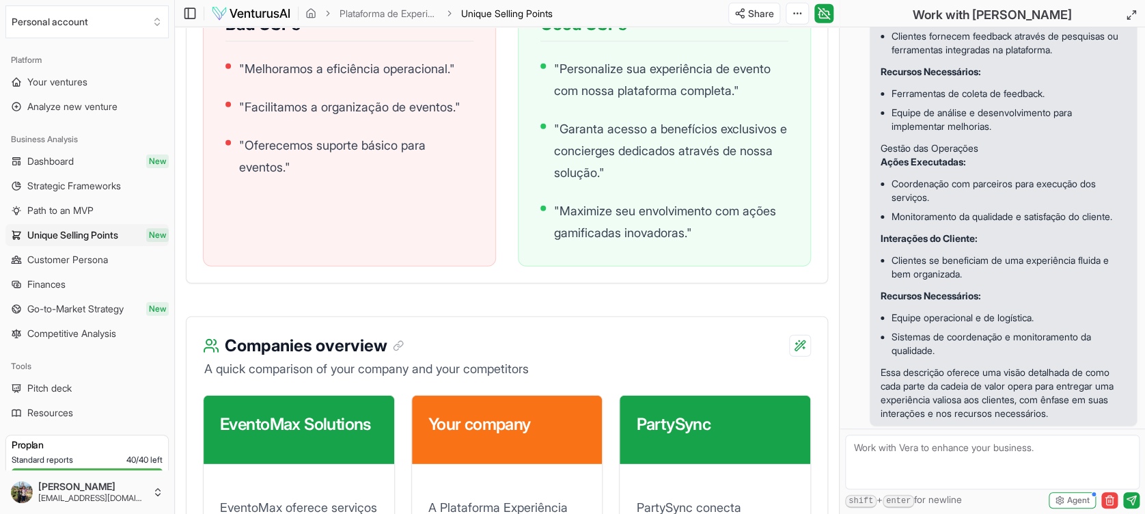
copy ul "Equipe de atendimento ao cliente. Tecnologia de chatbot e software de suporte a…"
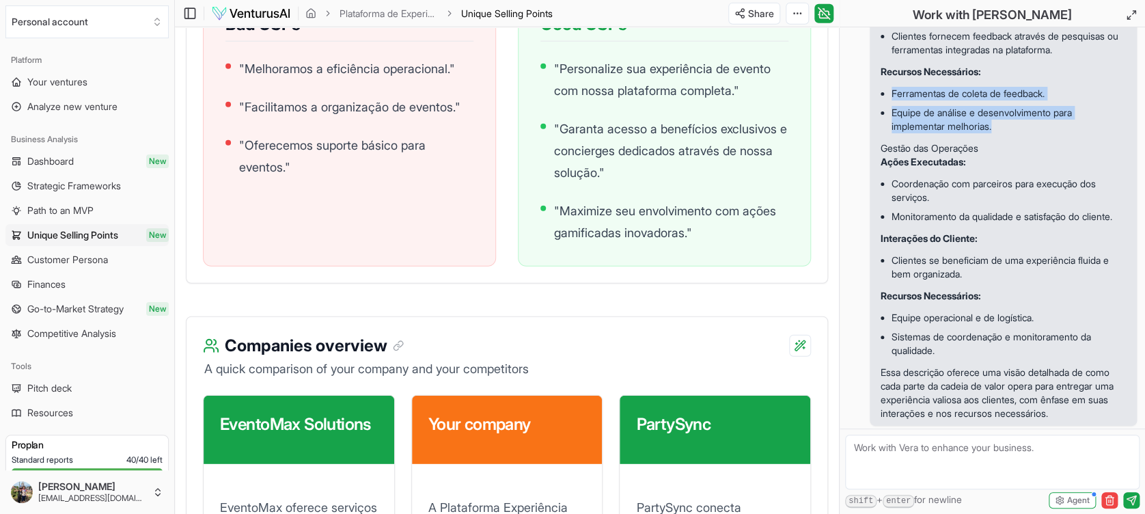
drag, startPoint x: 891, startPoint y: 246, endPoint x: 1007, endPoint y: 287, distance: 123.1
click at [1007, 141] on ul "Ferramentas de coleta de feedback. Equipe de análise e desenvolvimento para imp…" at bounding box center [1002, 110] width 245 height 63
copy ul "Ferramentas de coleta de feedback. Equipe de análise e desenvolvimento para imp…"
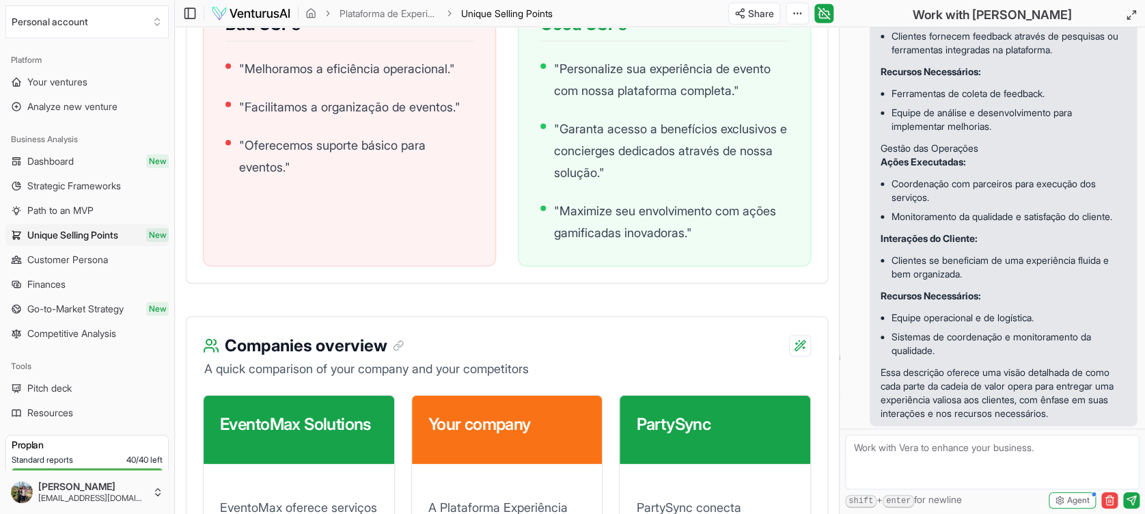
click at [918, 207] on li "Coordenação com parceiros para execução dos serviços." at bounding box center [1008, 190] width 234 height 33
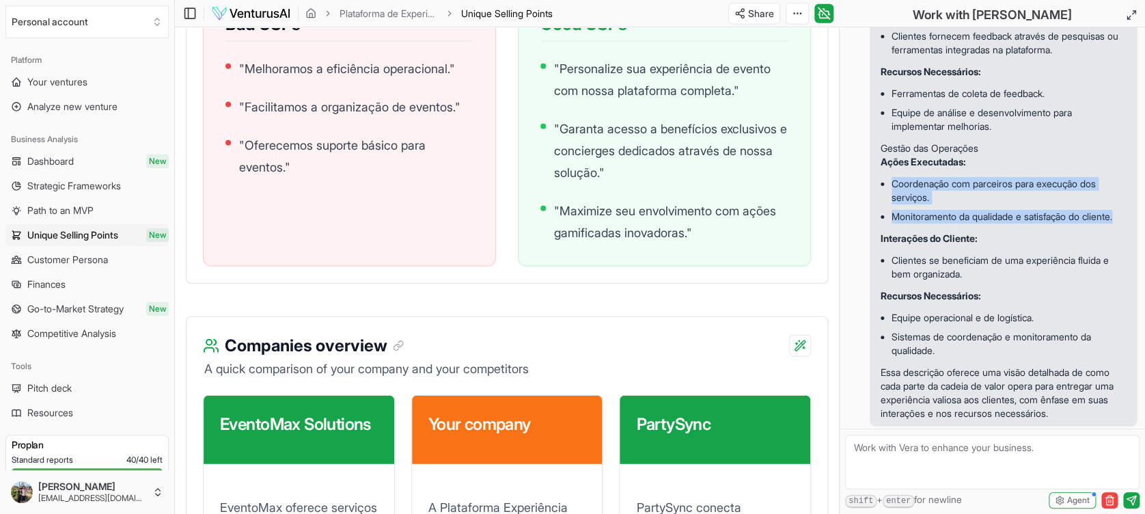
drag, startPoint x: 890, startPoint y: 157, endPoint x: 949, endPoint y: 201, distance: 72.7
click at [949, 201] on ul "Coordenação com parceiros para execução dos serviços. Monitoramento da qualidad…" at bounding box center [1002, 200] width 245 height 63
copy ul "Coordenação com parceiros para execução dos serviços. Monitoramento da qualidad…"
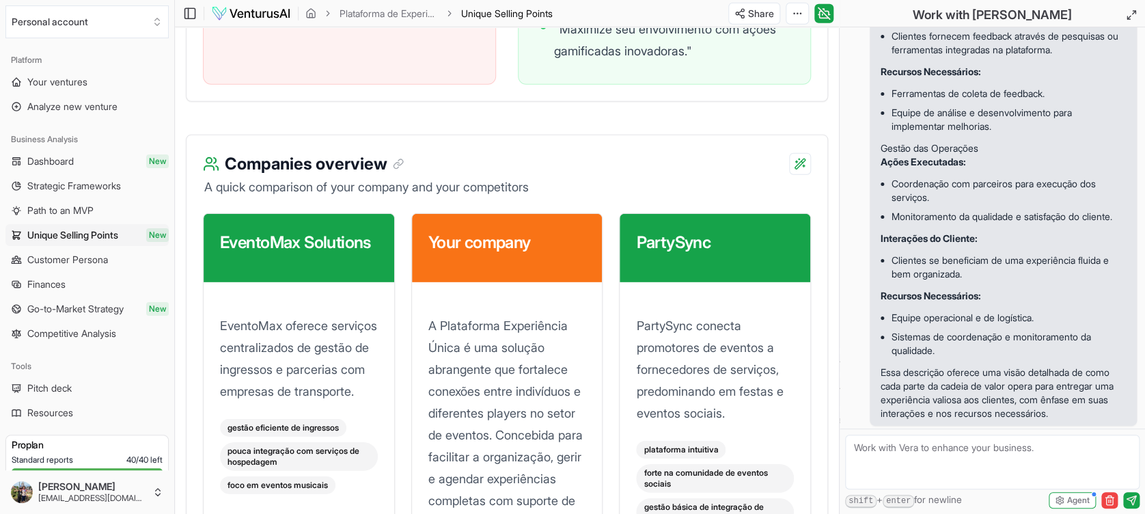
click at [951, 262] on li "Clientes se beneficiam de uma experiência fluida e bem organizada." at bounding box center [1008, 267] width 234 height 33
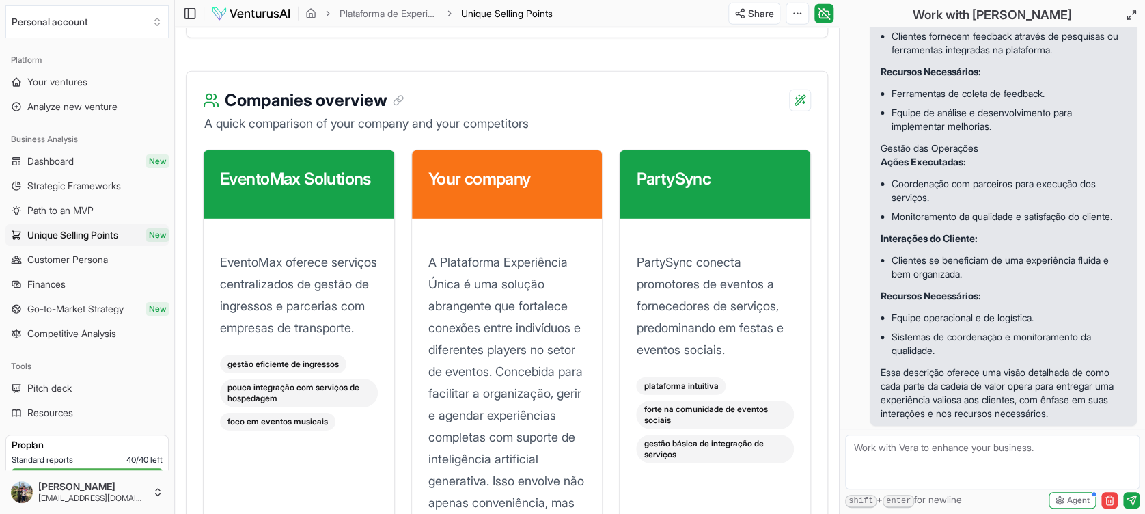
scroll to position [1912, 0]
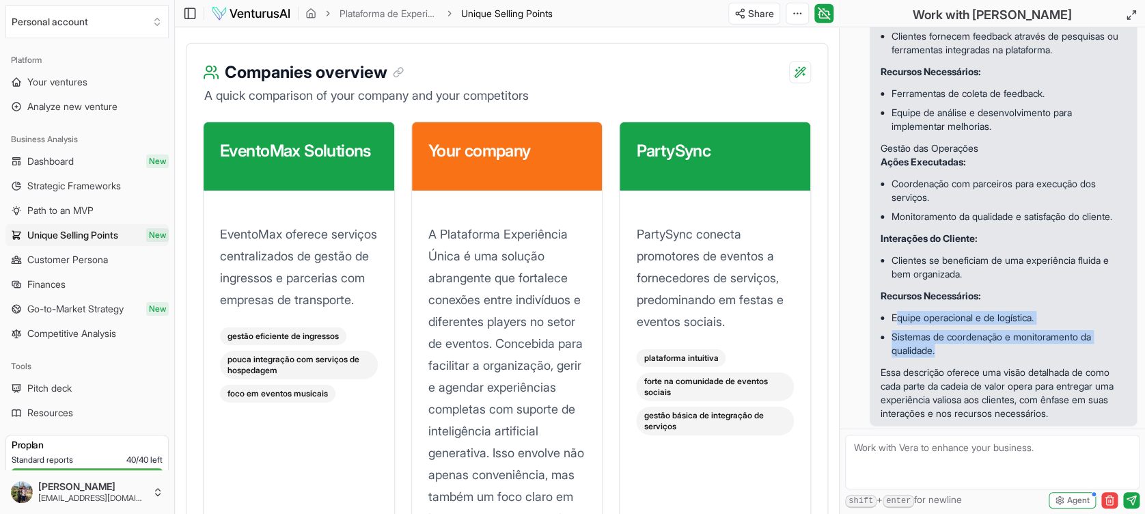
drag, startPoint x: 894, startPoint y: 300, endPoint x: 954, endPoint y: 334, distance: 68.8
click at [954, 334] on ul "Equipe operacional e de logística. Sistemas de coordenação e monitoramento da q…" at bounding box center [1002, 334] width 245 height 63
drag, startPoint x: 954, startPoint y: 334, endPoint x: 892, endPoint y: 301, distance: 70.3
click at [892, 308] on li "Equipe operacional e de logística." at bounding box center [1008, 317] width 234 height 19
drag, startPoint x: 901, startPoint y: 306, endPoint x: 949, endPoint y: 338, distance: 57.0
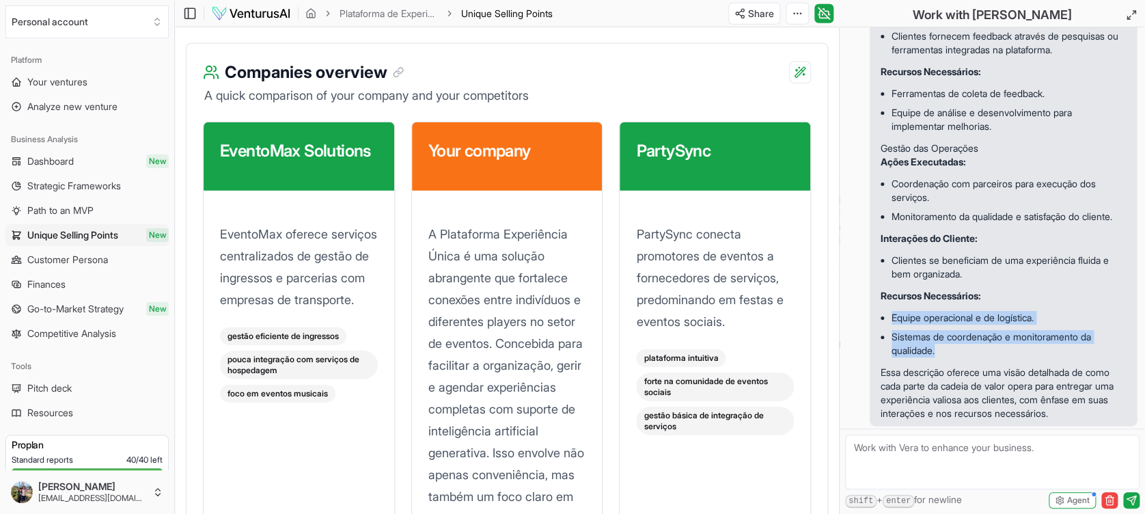
click at [949, 338] on ul "Equipe operacional e de logística. Sistemas de coordenação e monitoramento da q…" at bounding box center [1002, 334] width 245 height 63
copy ul "Equipe operacional e de logística. Sistemas de coordenação e monitoramento da q…"
click at [914, 463] on textarea at bounding box center [992, 461] width 294 height 55
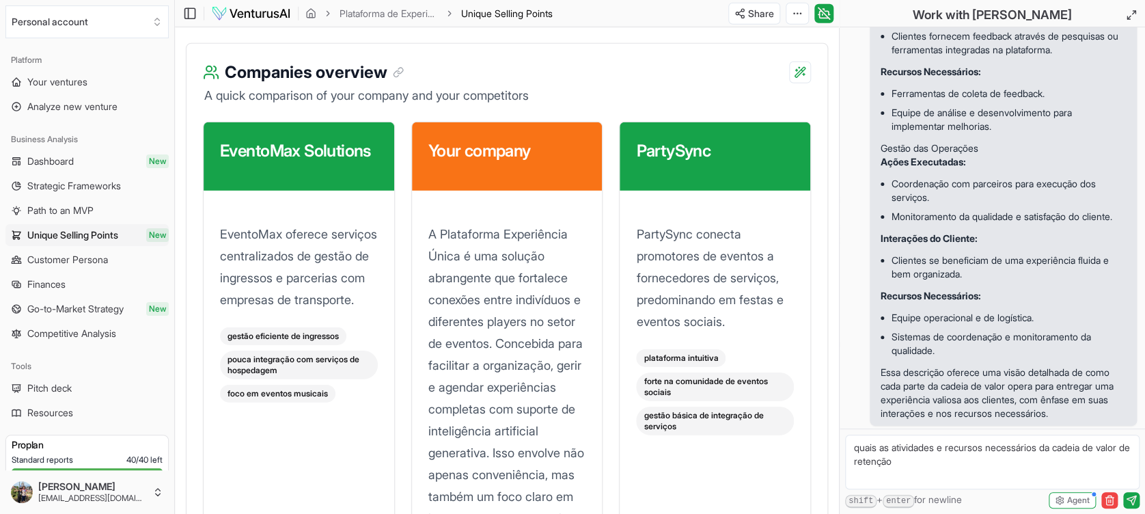
type textarea "quais as atividades e recursos necessários da cadeia de valor de retenção?"
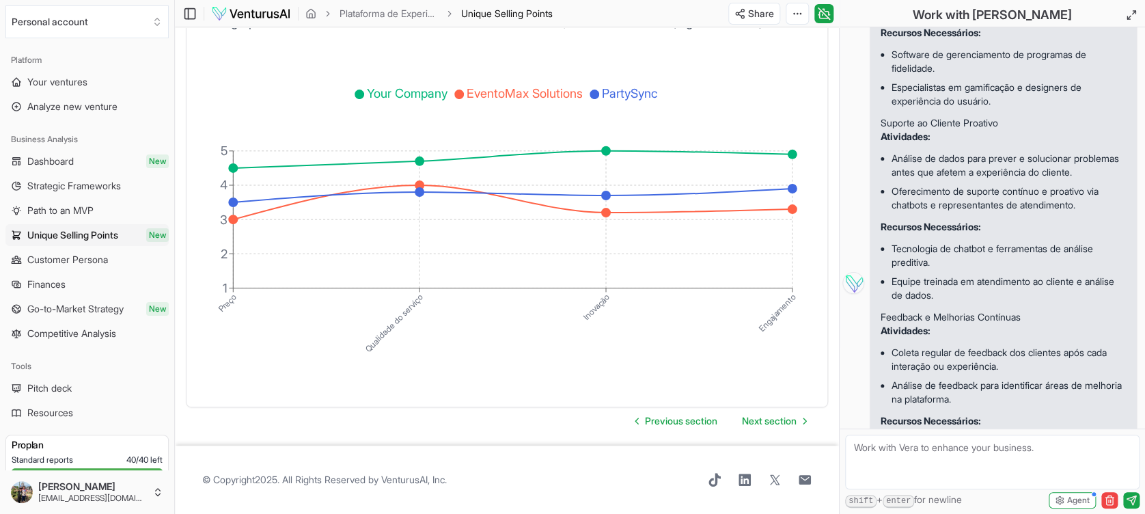
scroll to position [6976, 0]
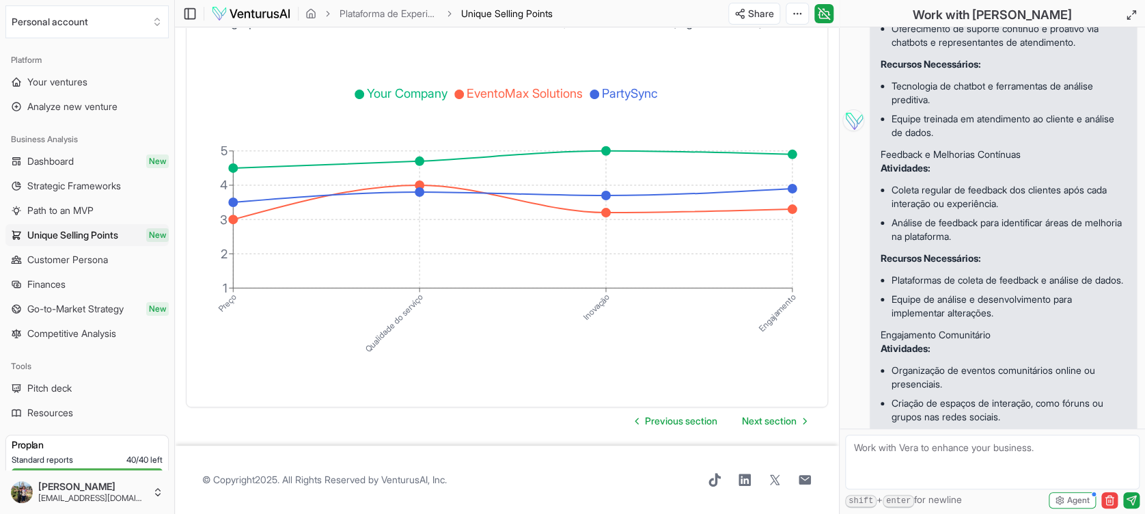
drag, startPoint x: 893, startPoint y: 139, endPoint x: 989, endPoint y: 219, distance: 124.7
copy ul "Envio de e-mails e notificações personalizadas baseadas no comportamento e nas …"
drag, startPoint x: 894, startPoint y: 259, endPoint x: 1068, endPoint y: 312, distance: 182.1
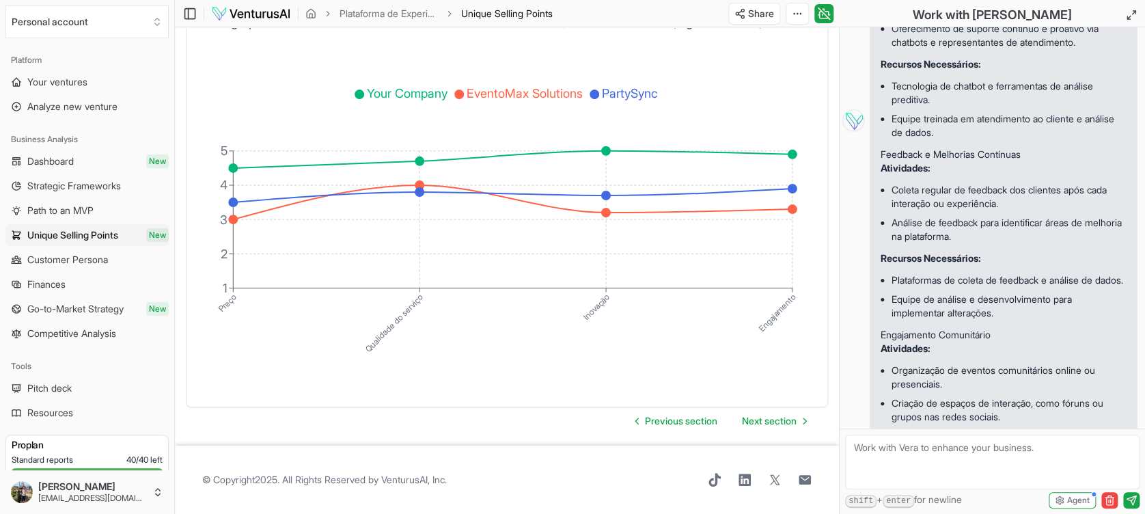
drag, startPoint x: 1068, startPoint y: 312, endPoint x: 905, endPoint y: 275, distance: 167.5
drag, startPoint x: 891, startPoint y: 253, endPoint x: 973, endPoint y: 299, distance: 93.9
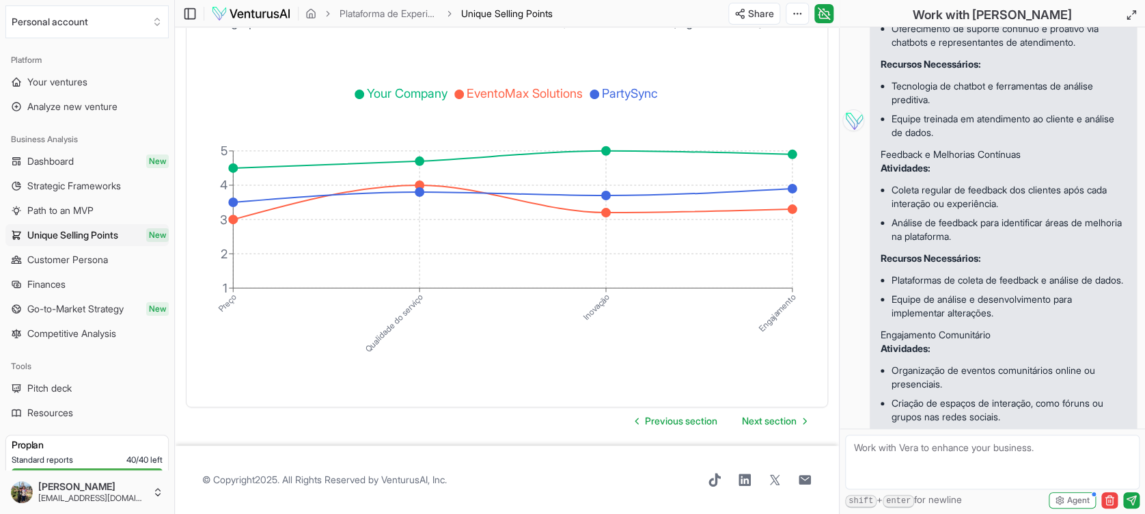
copy ul "Ferramentas de CRM e plataformas de automação de marketing. Profissionais de ma…"
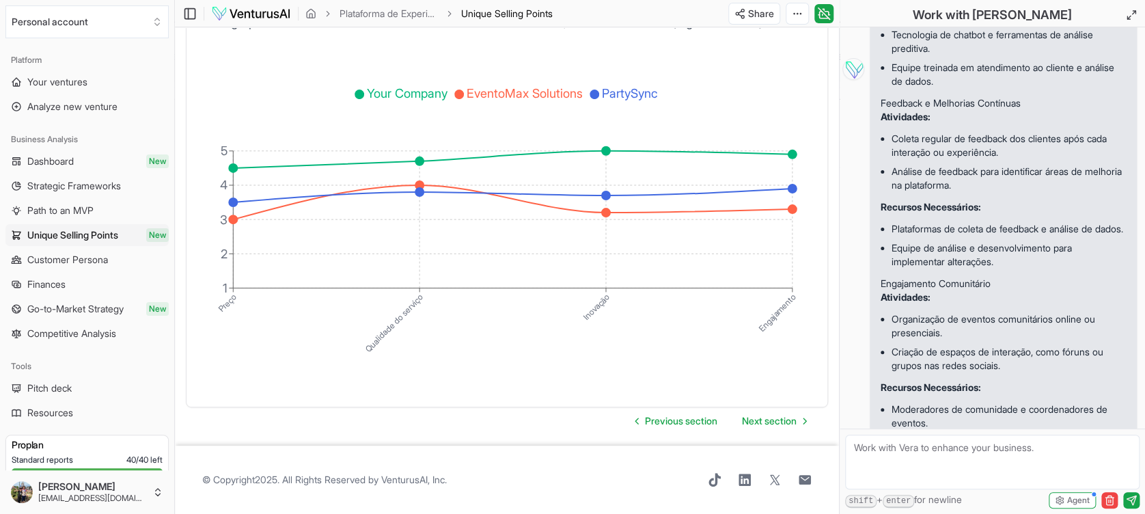
scroll to position [7157, 0]
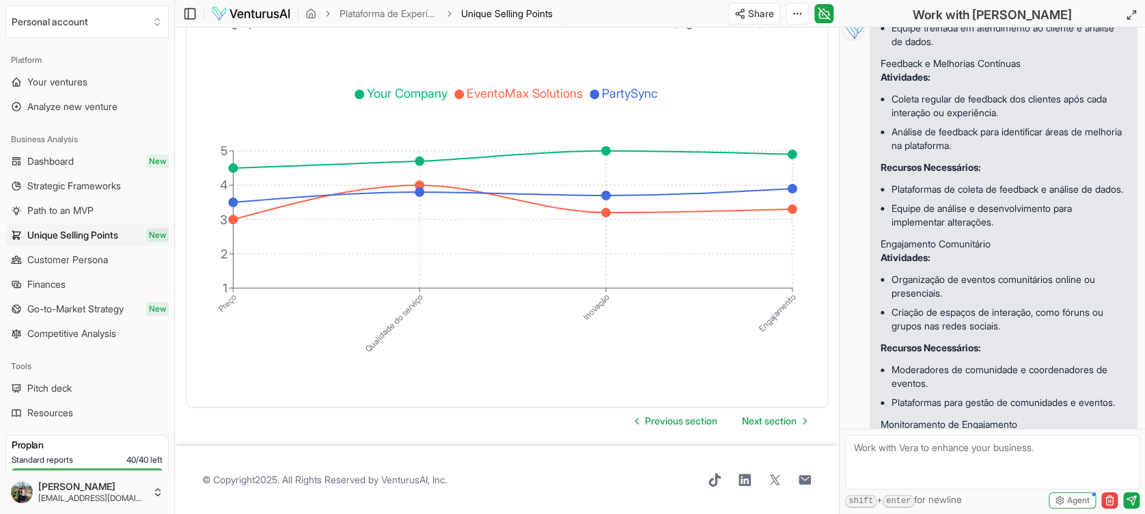
drag, startPoint x: 890, startPoint y: 311, endPoint x: 1099, endPoint y: 326, distance: 208.8
copy li "Implementação de mecanismos de gamificação para tornar a experiência mais inter…"
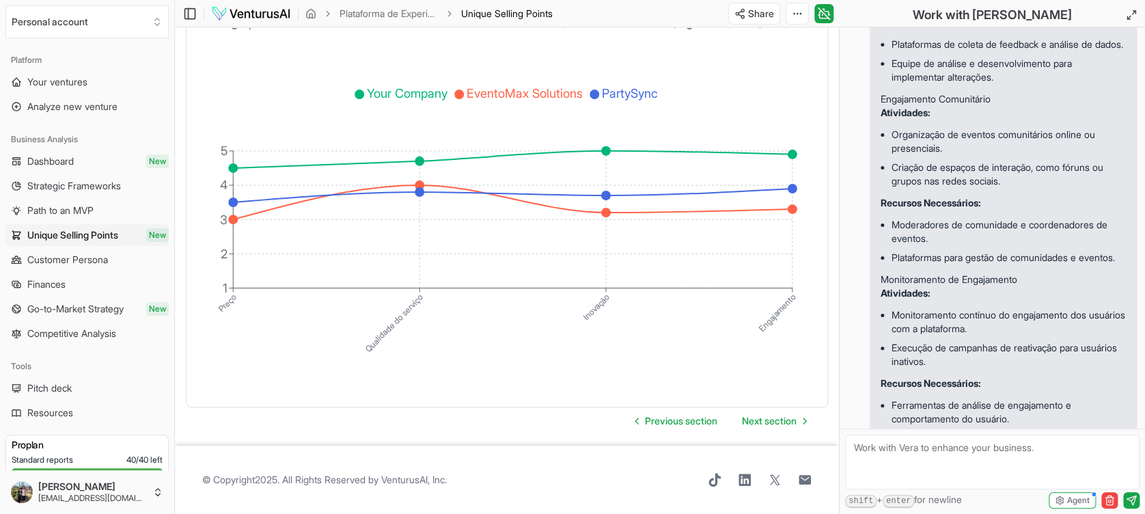
scroll to position [7340, 0]
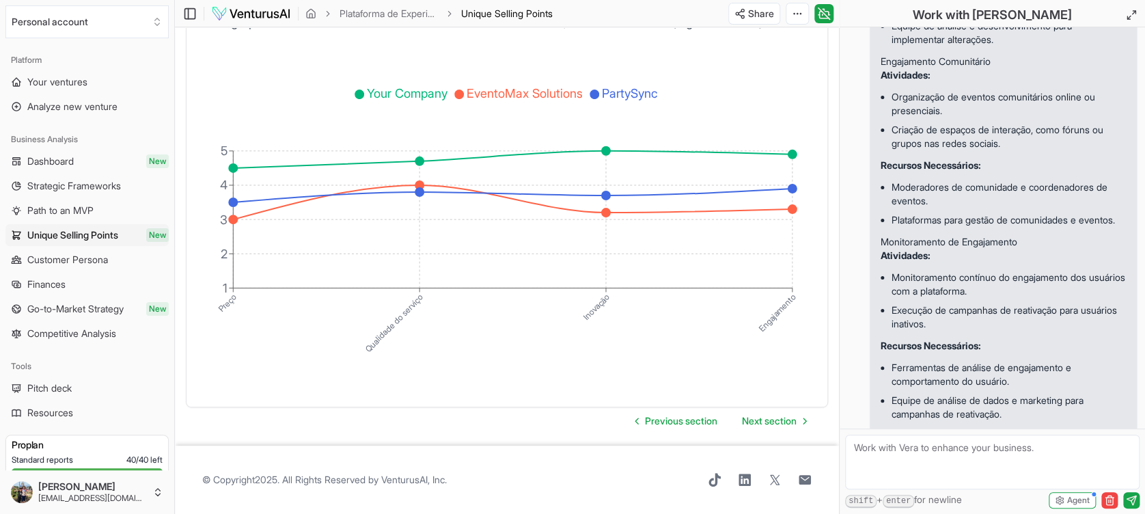
drag, startPoint x: 914, startPoint y: 237, endPoint x: 891, endPoint y: 223, distance: 26.7
drag, startPoint x: 890, startPoint y: 223, endPoint x: 1005, endPoint y: 238, distance: 115.7
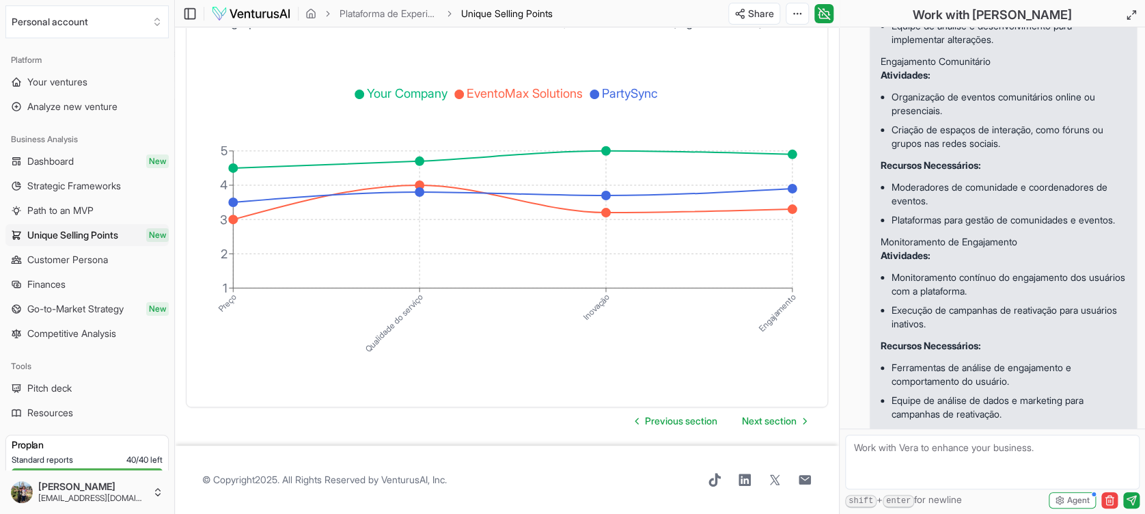
copy li "Especialistas em gamificação e designers de experiência do usuário."
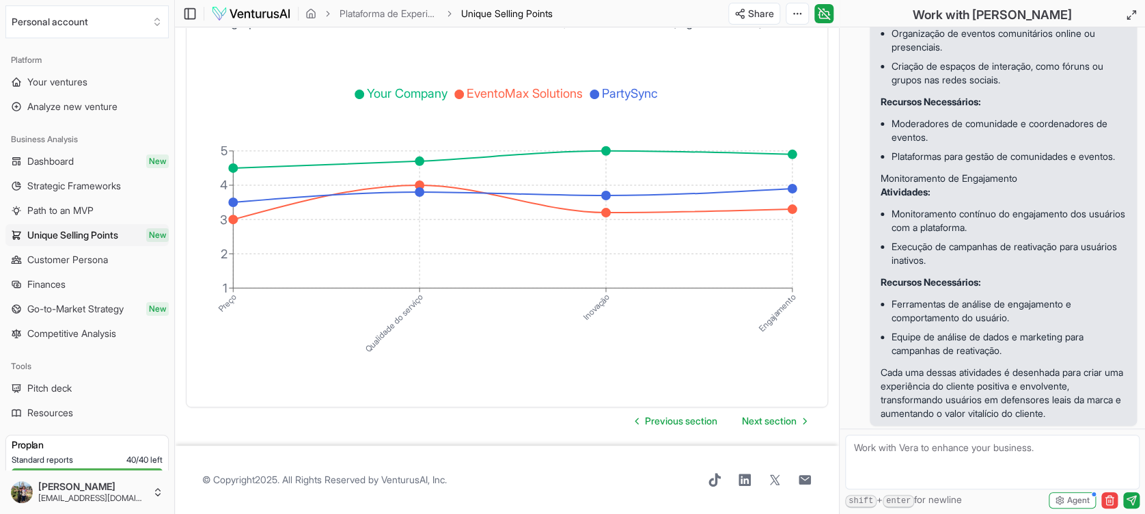
scroll to position [7977, 0]
click at [926, 237] on li "Monitoramento contínuo do engajamento dos usuários com a plataforma." at bounding box center [1008, 220] width 234 height 33
click at [918, 237] on li "Monitoramento contínuo do engajamento dos usuários com a plataforma." at bounding box center [1008, 220] width 234 height 33
drag, startPoint x: 893, startPoint y: 250, endPoint x: 1024, endPoint y: 270, distance: 133.4
click at [1024, 237] on li "Monitoramento contínuo do engajamento dos usuários com a plataforma." at bounding box center [1008, 220] width 234 height 33
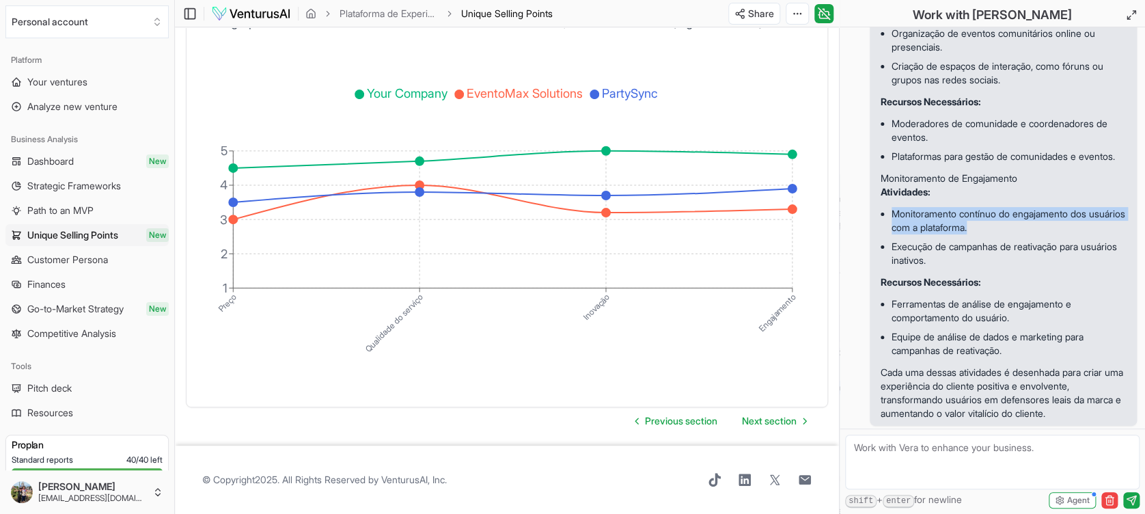
copy li "Monitoramento contínuo do engajamento dos usuários com a plataforma."
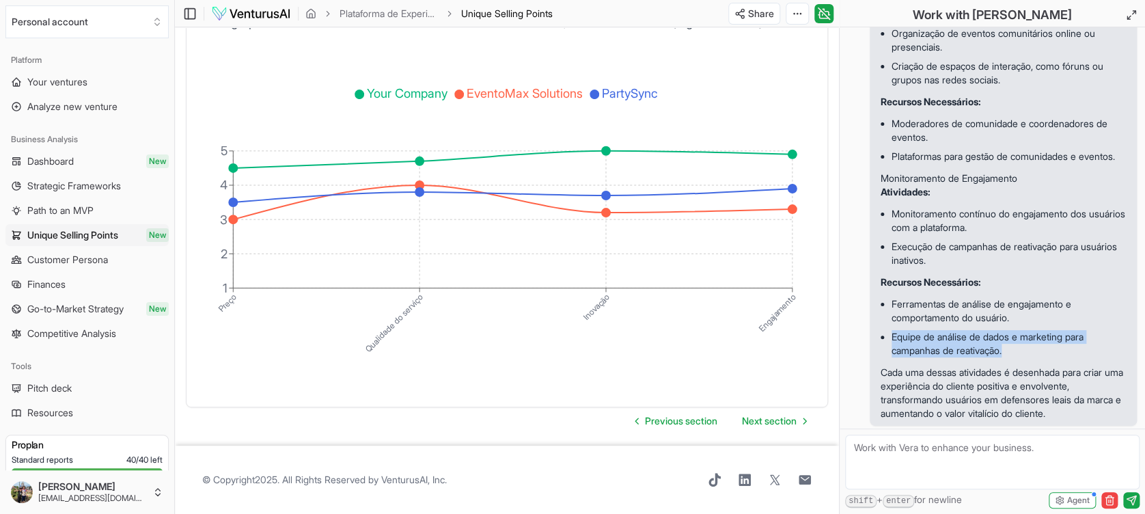
drag, startPoint x: 892, startPoint y: 320, endPoint x: 1020, endPoint y: 336, distance: 128.7
click at [1020, 336] on li "Equipe de análise de dados e marketing para campanhas de reativação." at bounding box center [1008, 343] width 234 height 33
copy li "Equipe de análise de dados e marketing para campanhas de reativação."
click at [915, 454] on textarea at bounding box center [992, 461] width 294 height 55
type textarea "quais os kpis possíveis para medir o sucesso?"
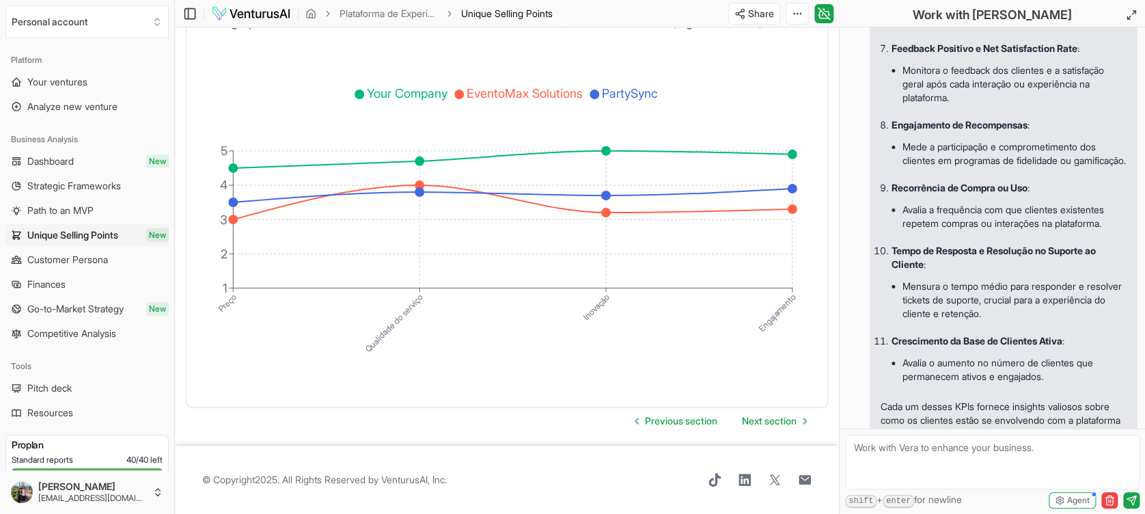
scroll to position [8379, 0]
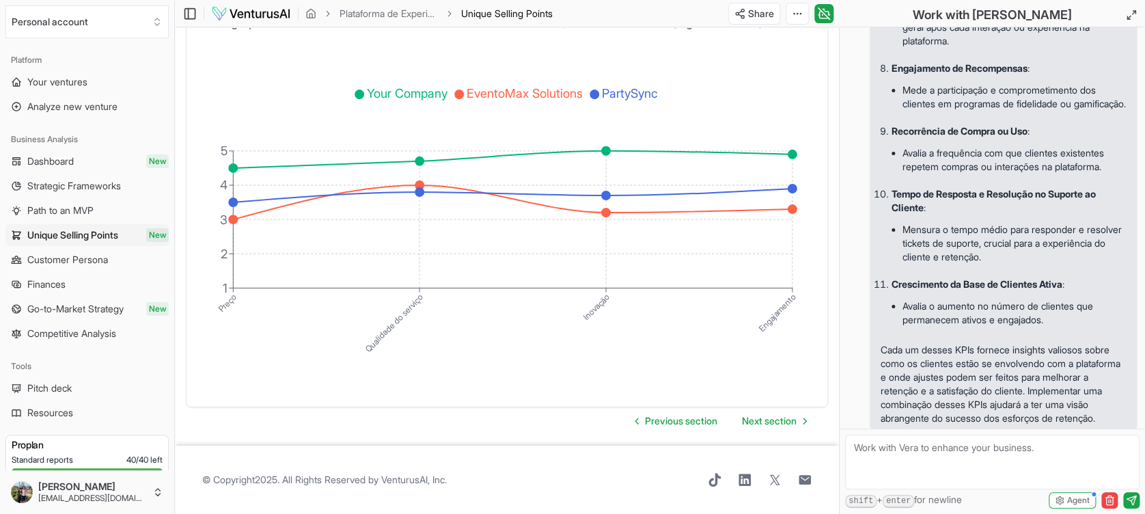
drag, startPoint x: 893, startPoint y: 187, endPoint x: 1028, endPoint y: 187, distance: 134.5
drag, startPoint x: 893, startPoint y: 262, endPoint x: 940, endPoint y: 259, distance: 47.2
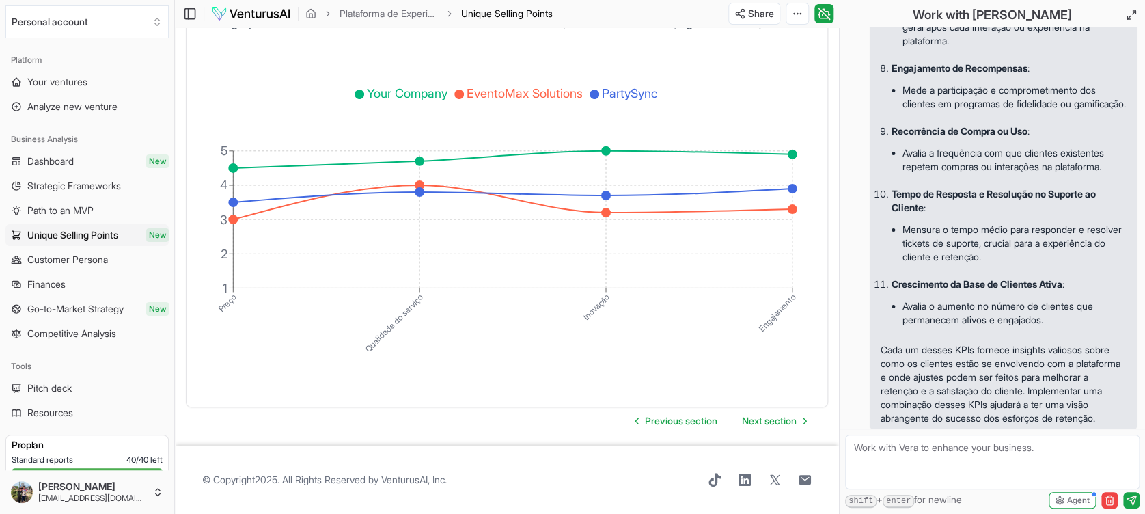
drag, startPoint x: 892, startPoint y: 339, endPoint x: 912, endPoint y: 339, distance: 19.8
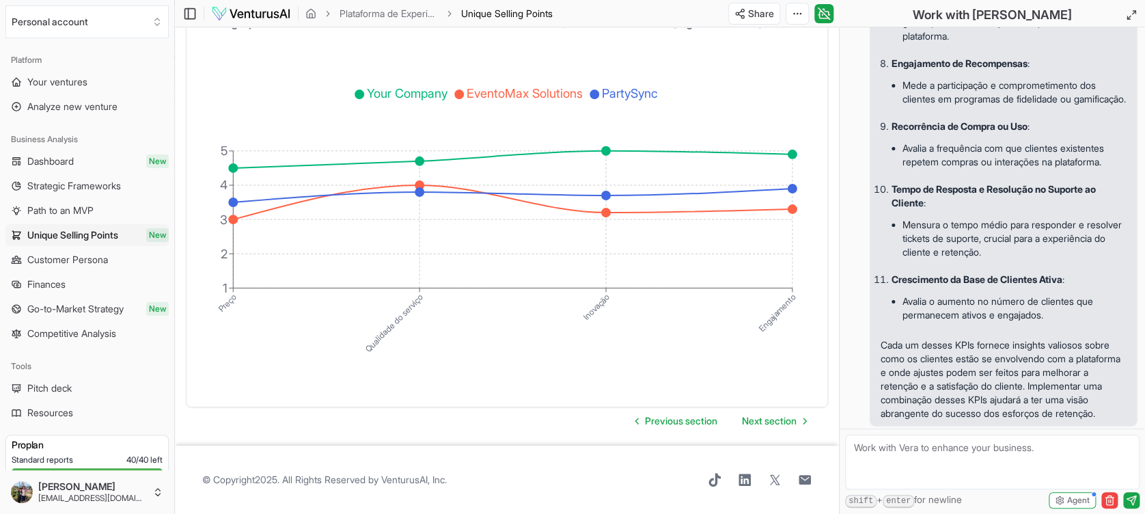
scroll to position [8470, 0]
drag, startPoint x: 890, startPoint y: 232, endPoint x: 981, endPoint y: 233, distance: 90.2
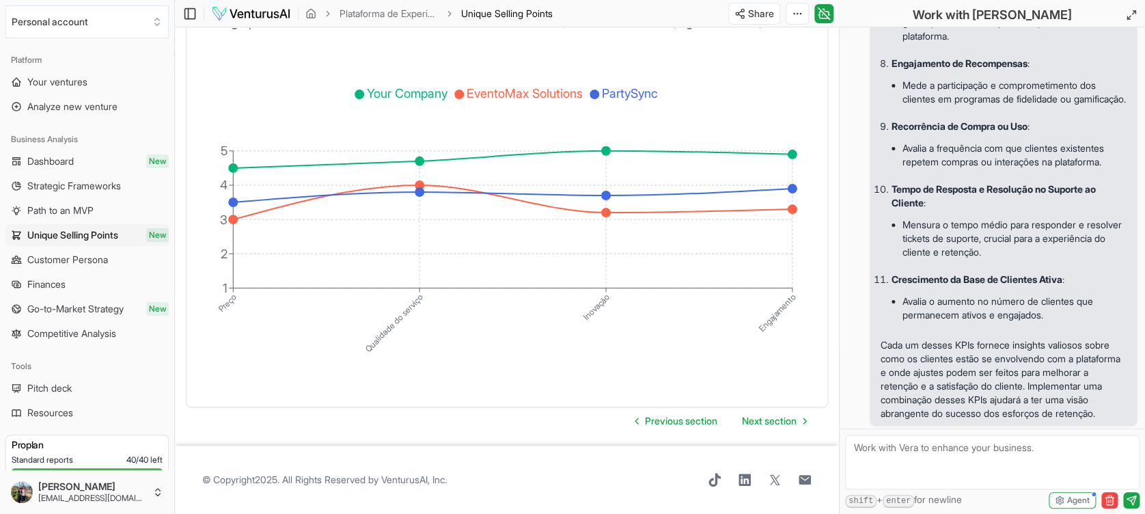
drag, startPoint x: 890, startPoint y: 218, endPoint x: 1044, endPoint y: 223, distance: 153.7
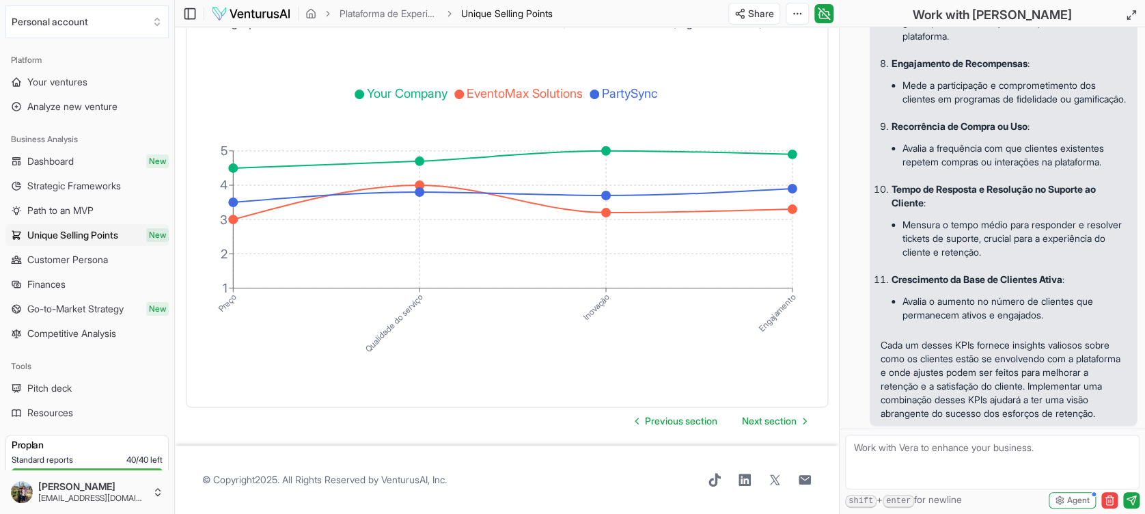
drag, startPoint x: 895, startPoint y: 217, endPoint x: 988, endPoint y: 220, distance: 92.9
drag, startPoint x: 988, startPoint y: 220, endPoint x: 936, endPoint y: 234, distance: 53.7
drag, startPoint x: 890, startPoint y: 216, endPoint x: 970, endPoint y: 215, distance: 79.2
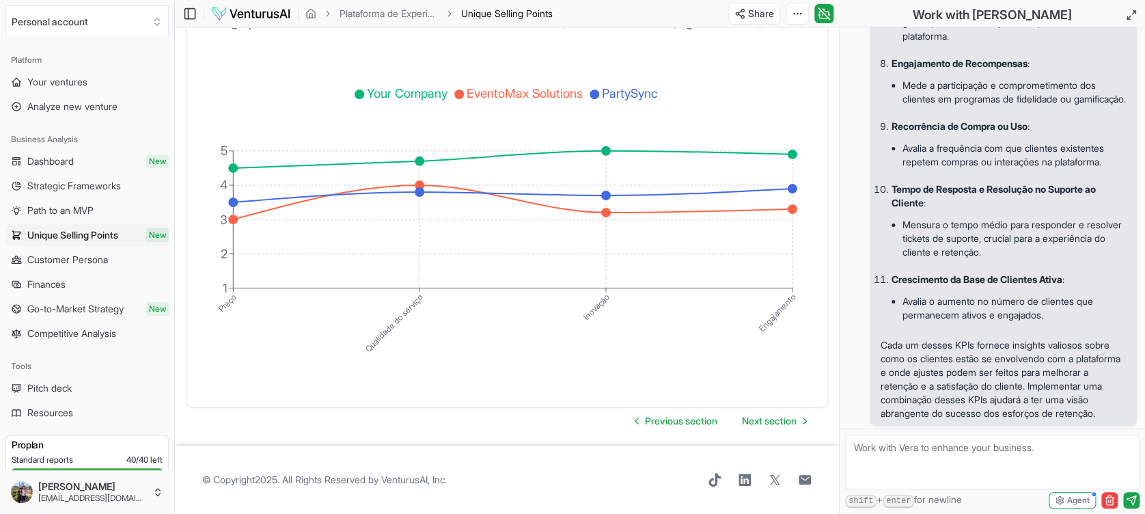
drag, startPoint x: 999, startPoint y: 283, endPoint x: 886, endPoint y: 218, distance: 130.4
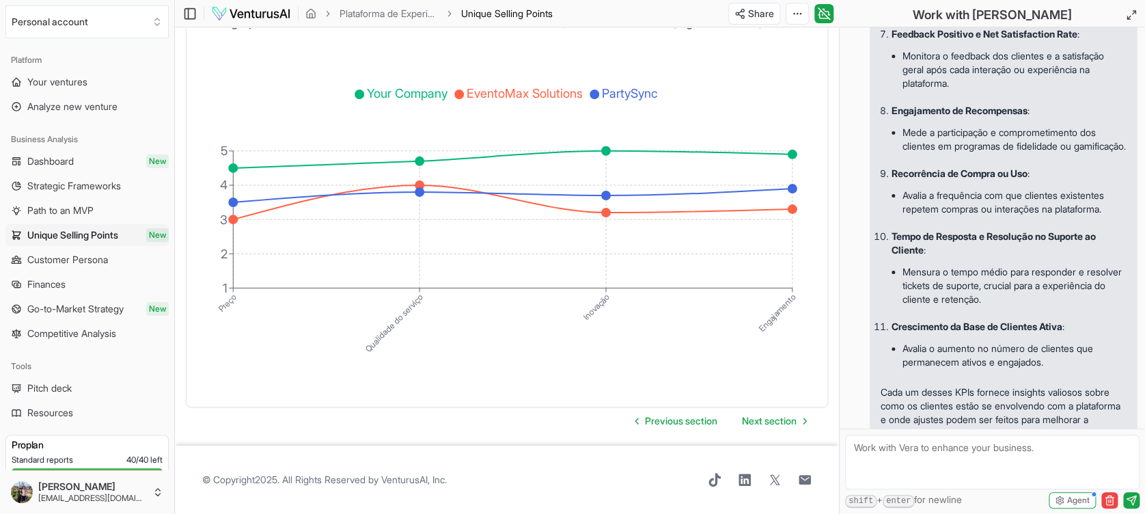
scroll to position [8288, 0]
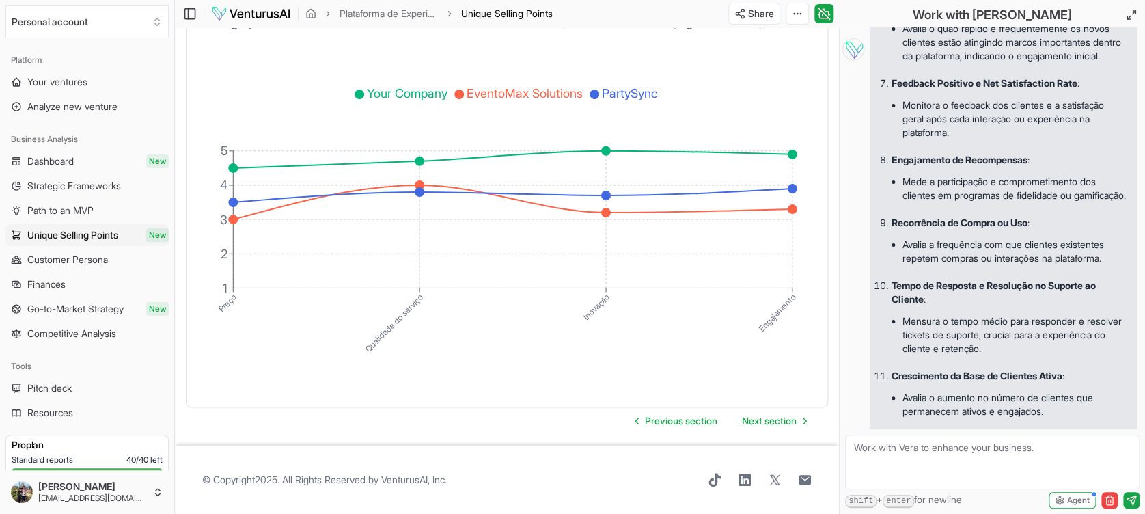
drag, startPoint x: 890, startPoint y: 276, endPoint x: 1029, endPoint y: 322, distance: 146.8
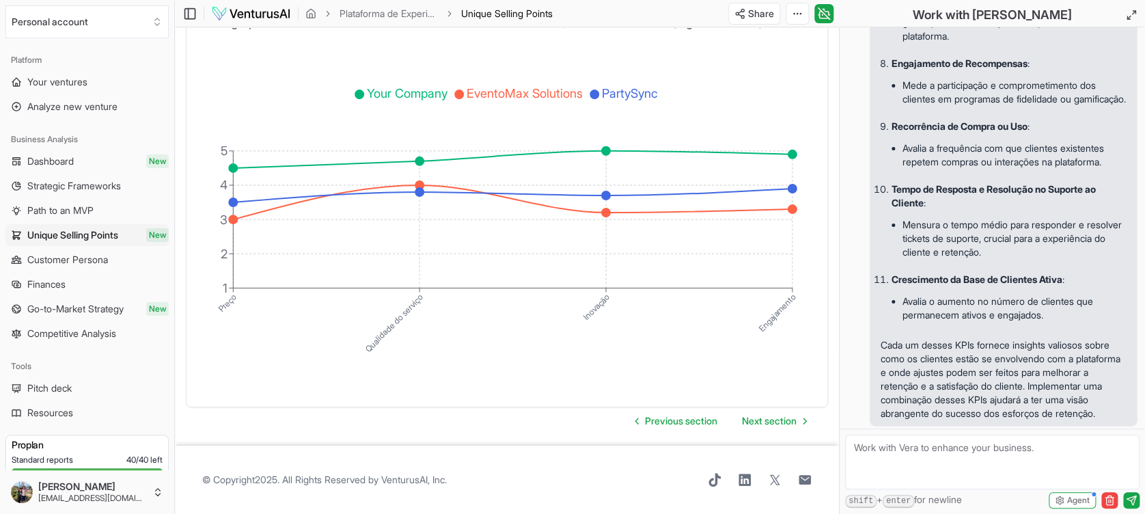
scroll to position [8834, 0]
click at [914, 46] on li "Monitora o feedback dos clientes e a satisfação geral após cada interação ou ex…" at bounding box center [1013, 22] width 223 height 46
drag, startPoint x: 890, startPoint y: 202, endPoint x: 1033, endPoint y: 207, distance: 142.1
click at [1027, 69] on strong "Engajamento de Recompensas" at bounding box center [959, 63] width 136 height 12
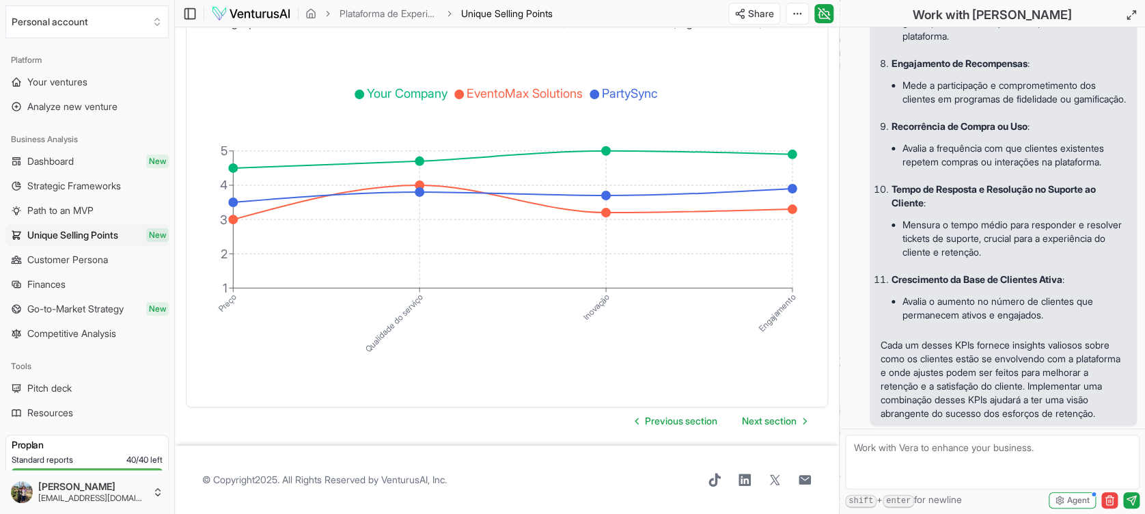
drag, startPoint x: 1033, startPoint y: 207, endPoint x: 1000, endPoint y: 297, distance: 95.9
click at [1001, 171] on li "Avalia a frequência com que clientes existentes repetem compras ou interações n…" at bounding box center [1013, 155] width 223 height 33
drag, startPoint x: 890, startPoint y: 276, endPoint x: 1033, endPoint y: 277, distance: 142.0
click at [1027, 132] on strong "Recorrência de Compra ou Uso" at bounding box center [959, 126] width 136 height 12
click at [962, 262] on li "Mensura o tempo médio para responder e resolver tickets de suporte, crucial par…" at bounding box center [1013, 238] width 223 height 46
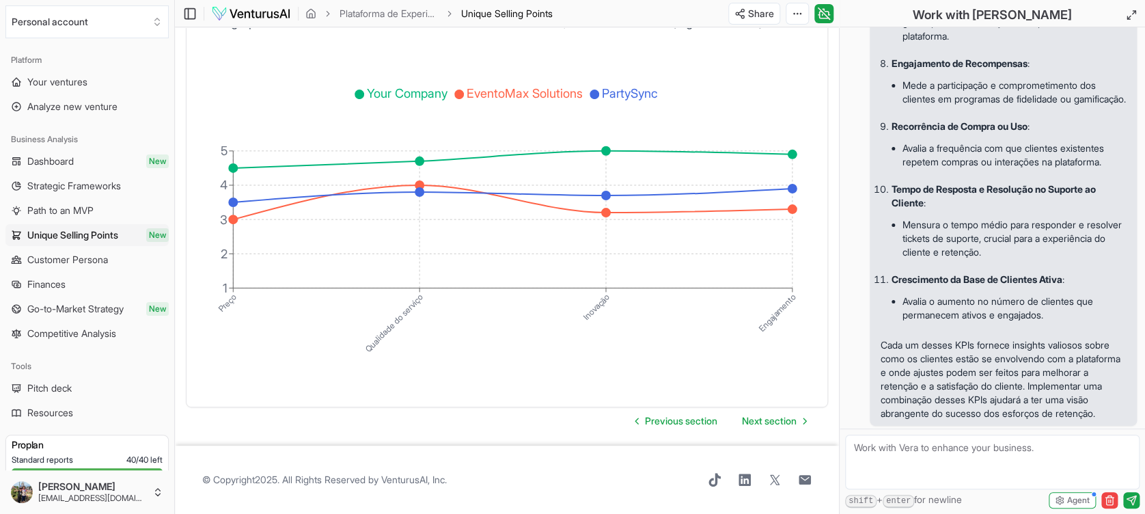
click at [956, 177] on ul "Avalia a frequência com que clientes existentes repetem compras ou interações n…" at bounding box center [1008, 155] width 234 height 44
click at [930, 210] on ul "Mensura o tempo médio para responder e resolver tickets de suporte, crucial par…" at bounding box center [1008, 238] width 234 height 57
drag, startPoint x: 891, startPoint y: 178, endPoint x: 923, endPoint y: 186, distance: 33.1
click at [923, 186] on p "Tempo de Resposta e Resolução no Suporte ao Cliente :" at bounding box center [1008, 195] width 234 height 27
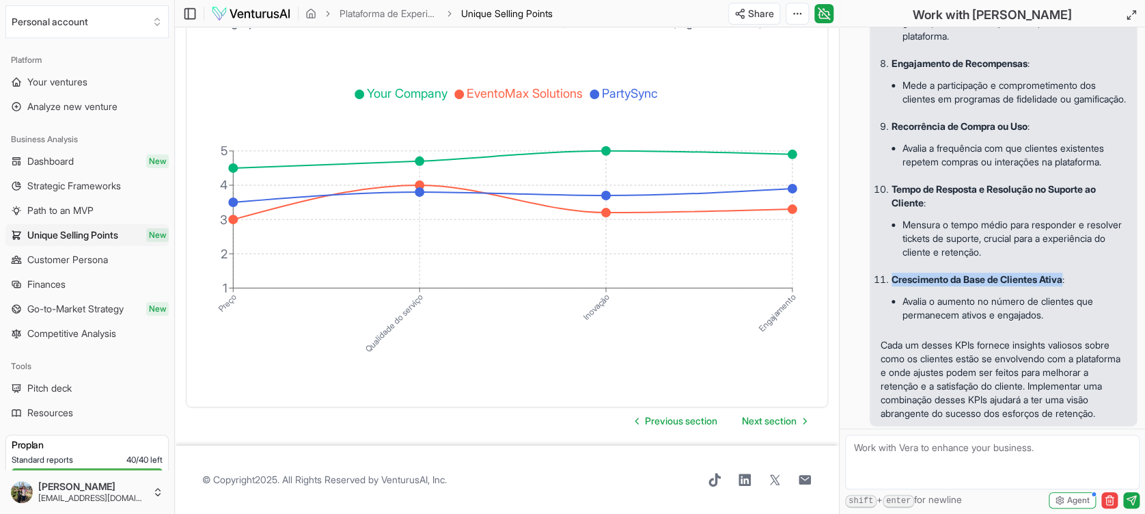
drag, startPoint x: 890, startPoint y: 262, endPoint x: 1071, endPoint y: 270, distance: 180.4
click at [1071, 272] on p "Crescimento da Base de Clientes Ativa :" at bounding box center [1008, 279] width 234 height 14
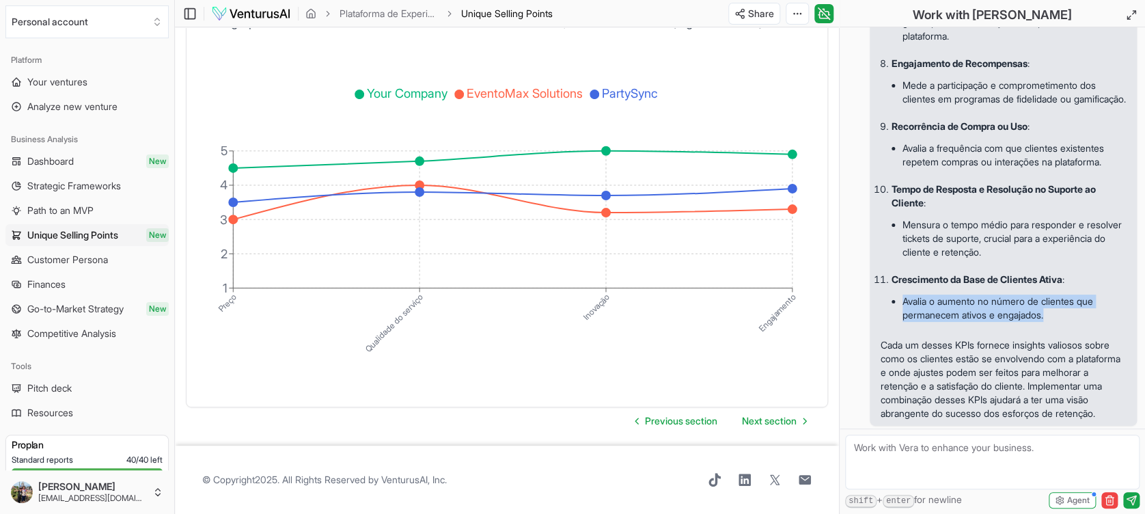
drag, startPoint x: 902, startPoint y: 285, endPoint x: 1054, endPoint y: 310, distance: 153.6
click at [1054, 310] on li "Avalia o aumento no número de clientes que permanecem ativos e engajados." at bounding box center [1013, 308] width 223 height 33
click at [1050, 350] on p "Cada um desses KPIs fornece insights valiosos sobre como os clientes estão se e…" at bounding box center [1002, 379] width 245 height 82
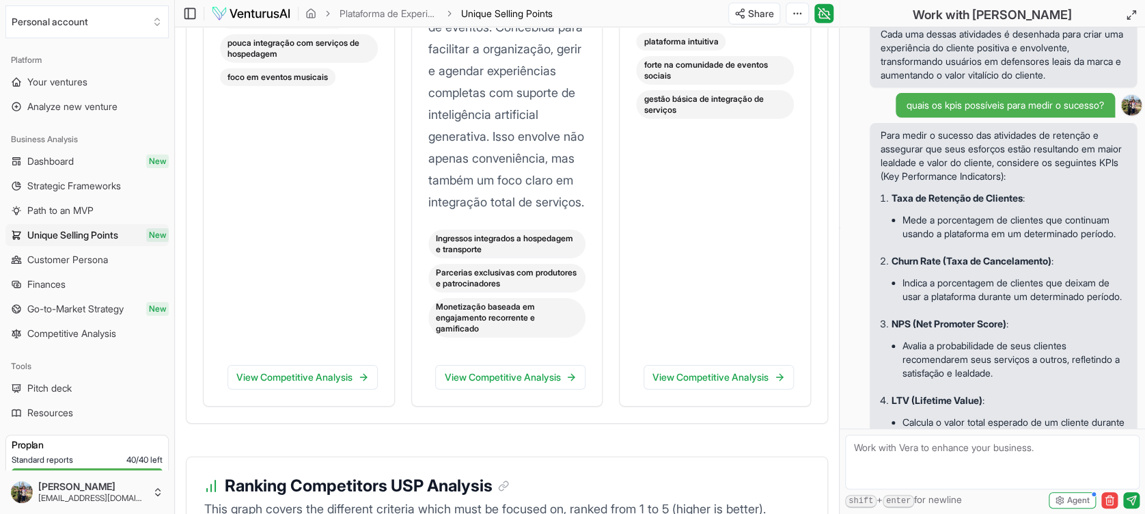
scroll to position [2224, 0]
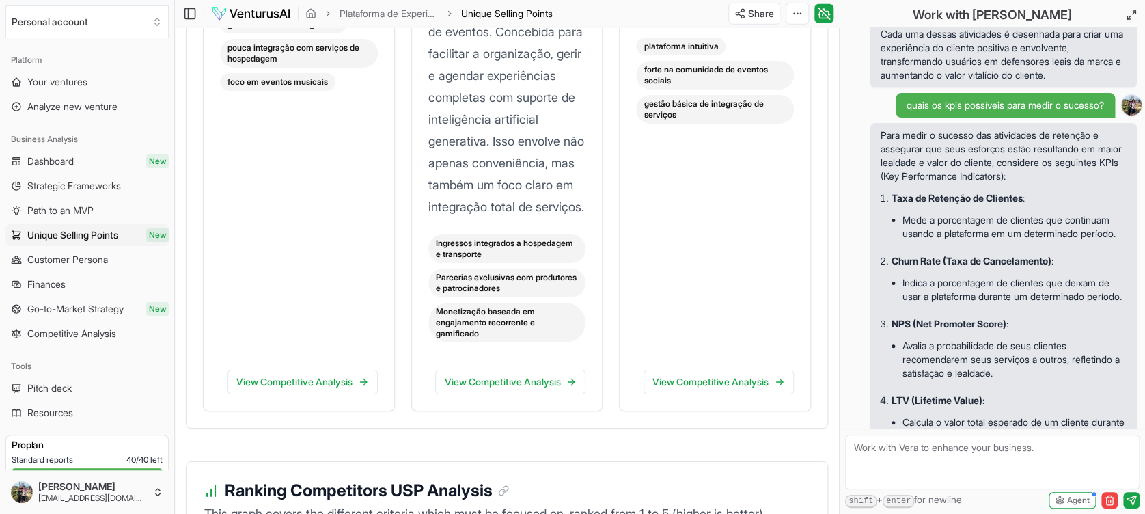
click at [911, 455] on textarea at bounding box center [992, 461] width 294 height 55
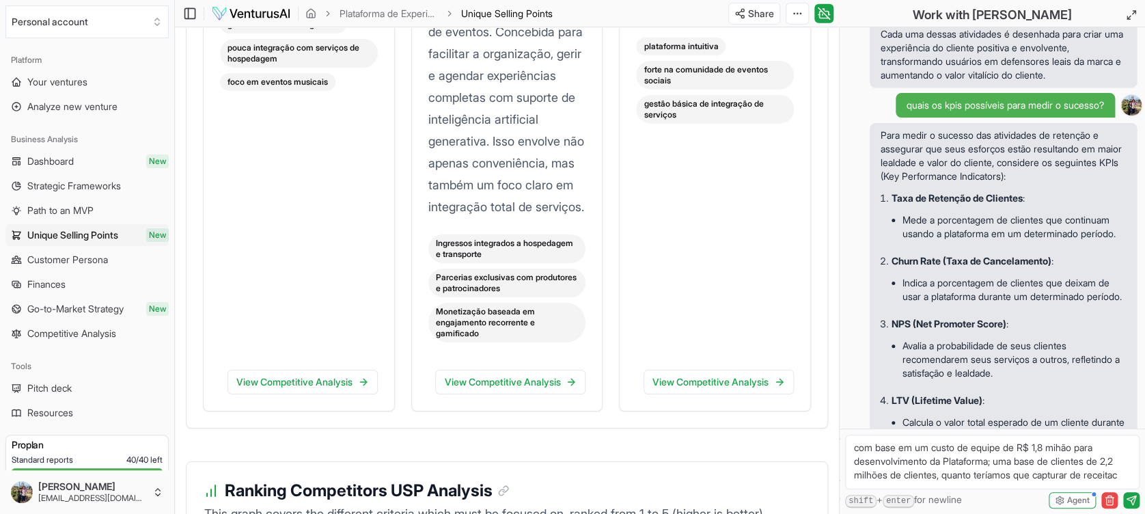
scroll to position [5, 0]
click at [963, 467] on textarea "com base em um custo de equipe de R$ 1,8 mihão para desenvolvimento da Platafor…" at bounding box center [992, 461] width 294 height 55
click at [1016, 463] on textarea "com base em um custo de equipe de R$ 1,8 mihão para desenvolvimento da Platafor…" at bounding box center [992, 461] width 294 height 55
click at [994, 468] on textarea "com base em um custo de equipe de R$ 1,8 mihão para desenvolvimento da Platafor…" at bounding box center [992, 461] width 294 height 55
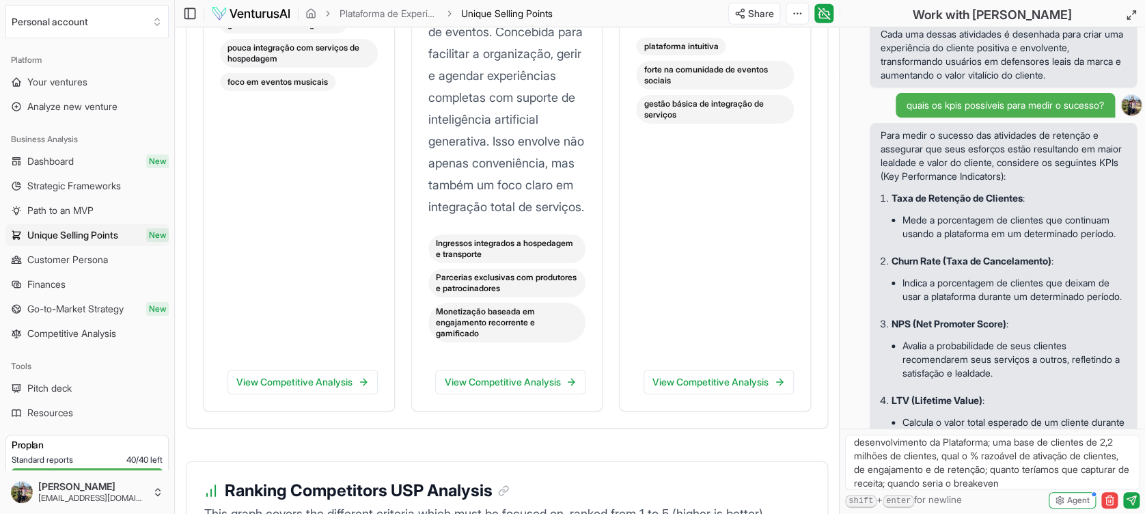
type textarea "com base em um custo de equipe de R$ 1,8 mihão para desenvolvimento da Platafor…"
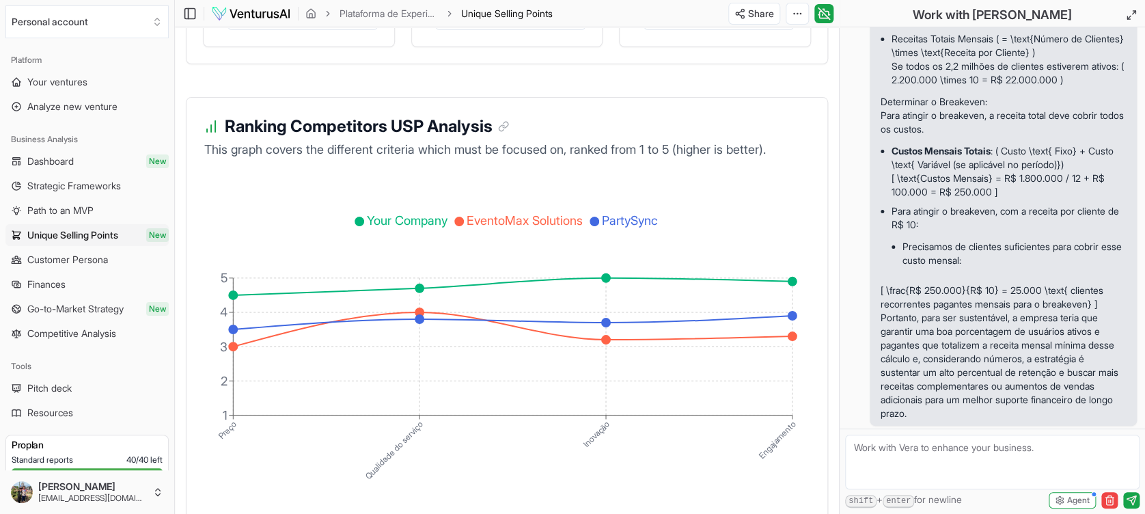
scroll to position [10178, 0]
click at [914, 445] on textarea at bounding box center [992, 461] width 294 height 55
type textarea "em quantos meses o breakeven seria atingido?"
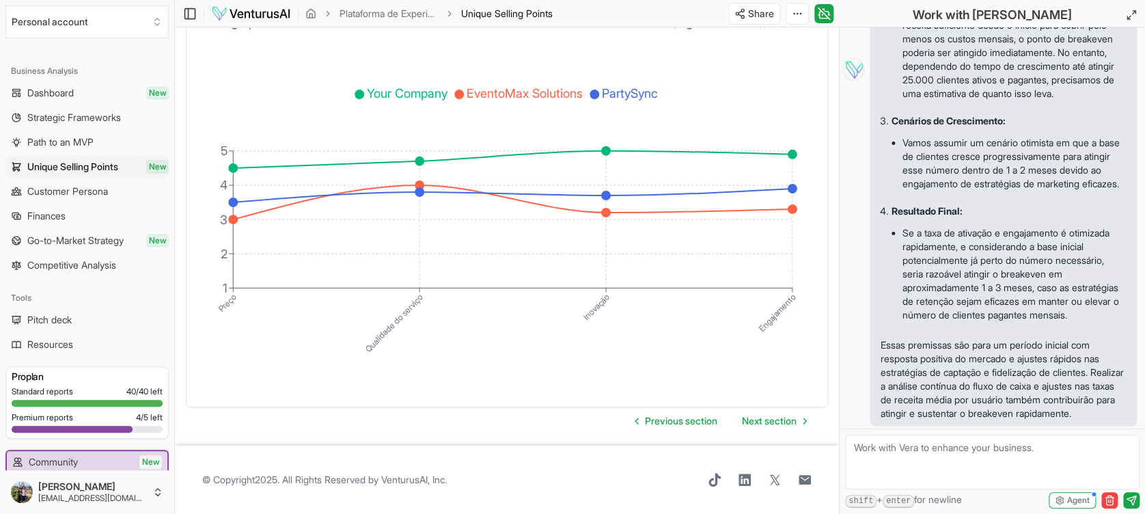
scroll to position [151, 0]
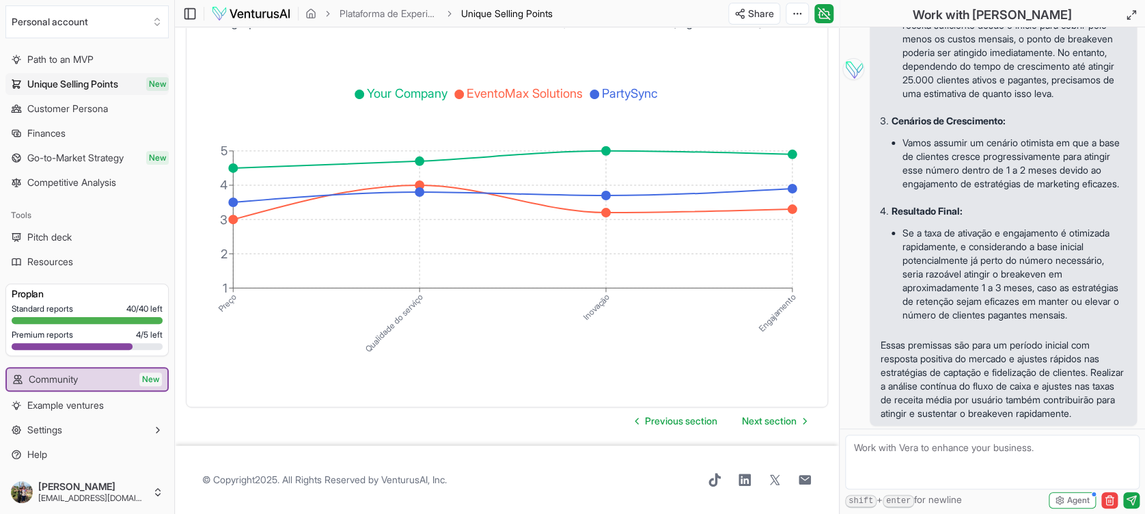
click at [142, 339] on div "Standard reports 40 / 40 left Premium reports 4 / 5 left" at bounding box center [87, 329] width 151 height 52
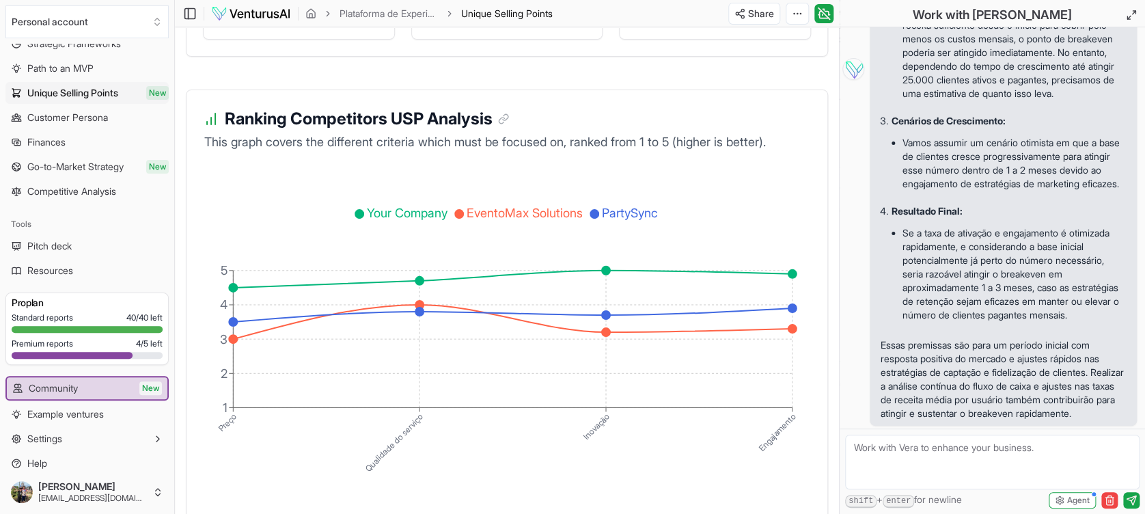
scroll to position [2587, 0]
